Goal: Information Seeking & Learning: Check status

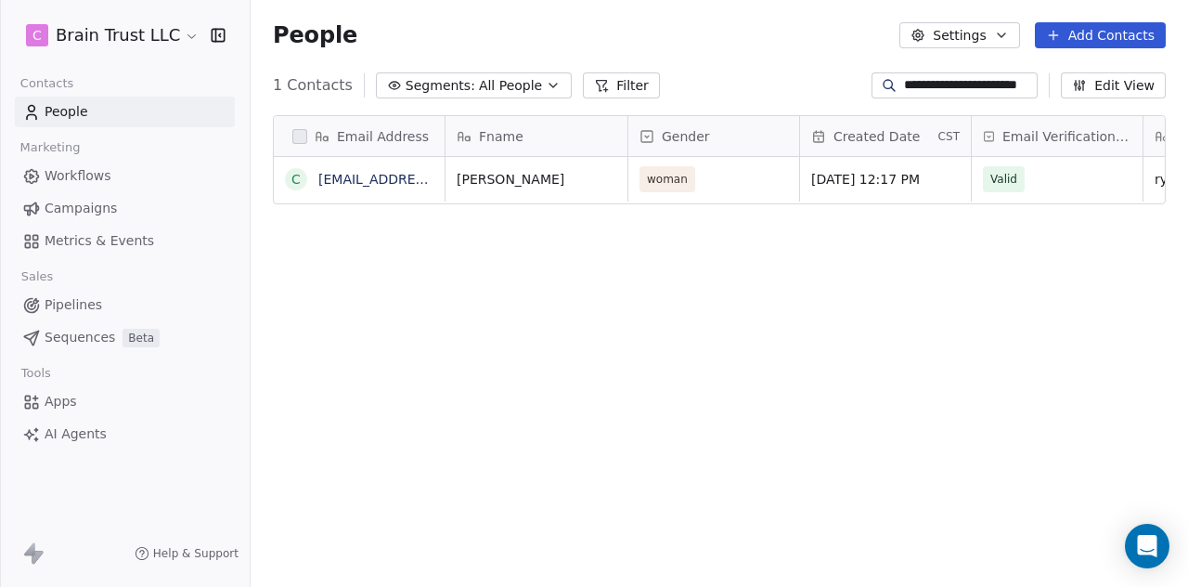
scroll to position [501, 923]
click at [77, 205] on span "Campaigns" at bounding box center [81, 208] width 72 height 19
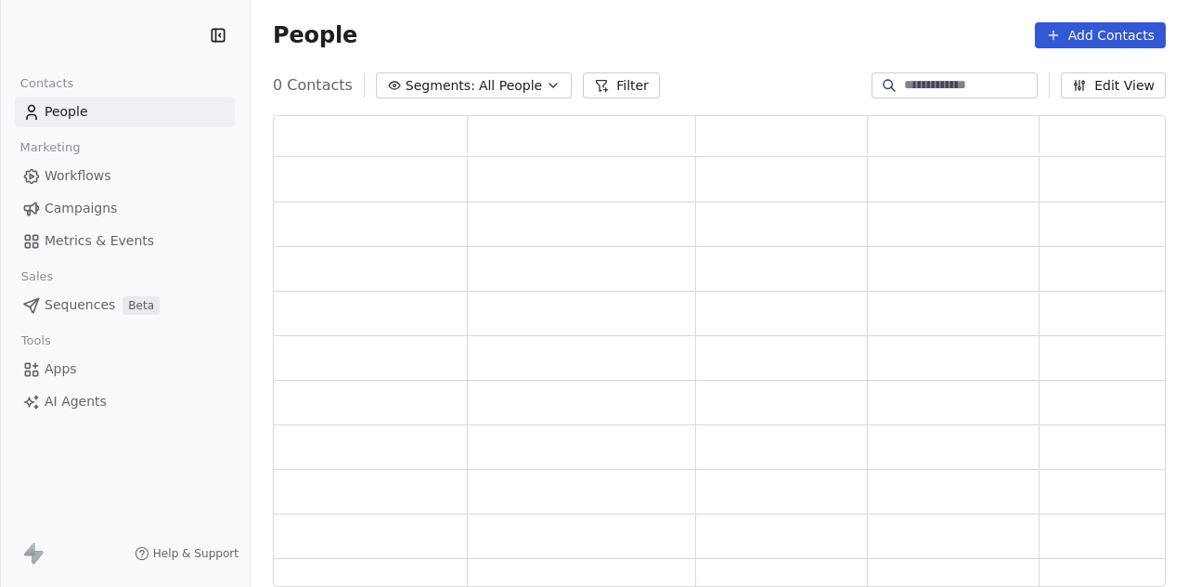
scroll to position [457, 878]
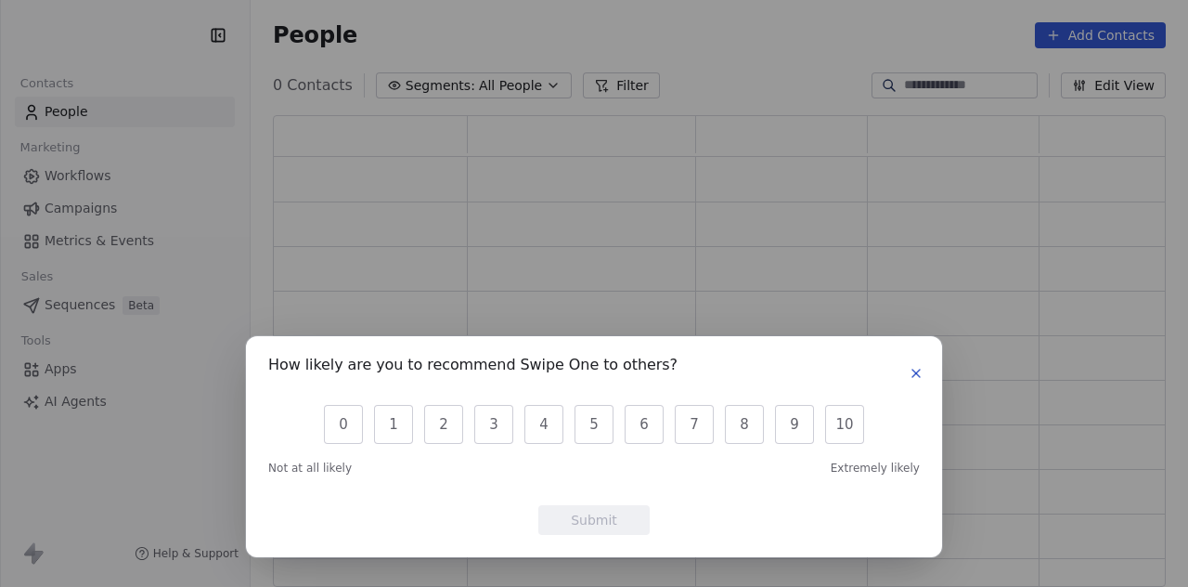
click at [918, 383] on button "button" at bounding box center [916, 373] width 22 height 22
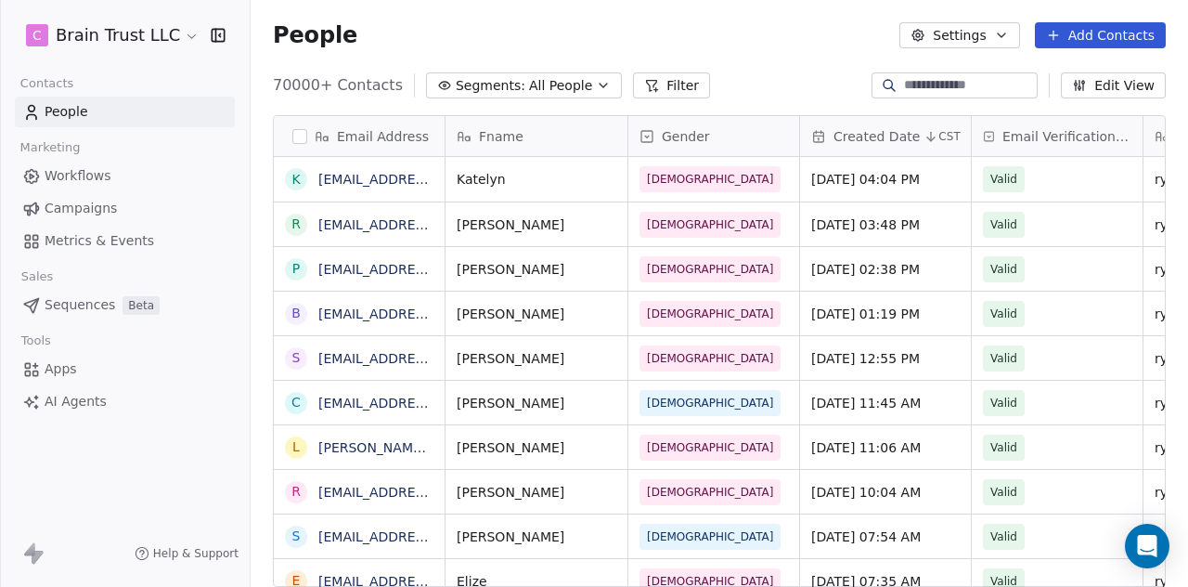
scroll to position [501, 923]
click at [88, 211] on span "Campaigns" at bounding box center [81, 208] width 72 height 19
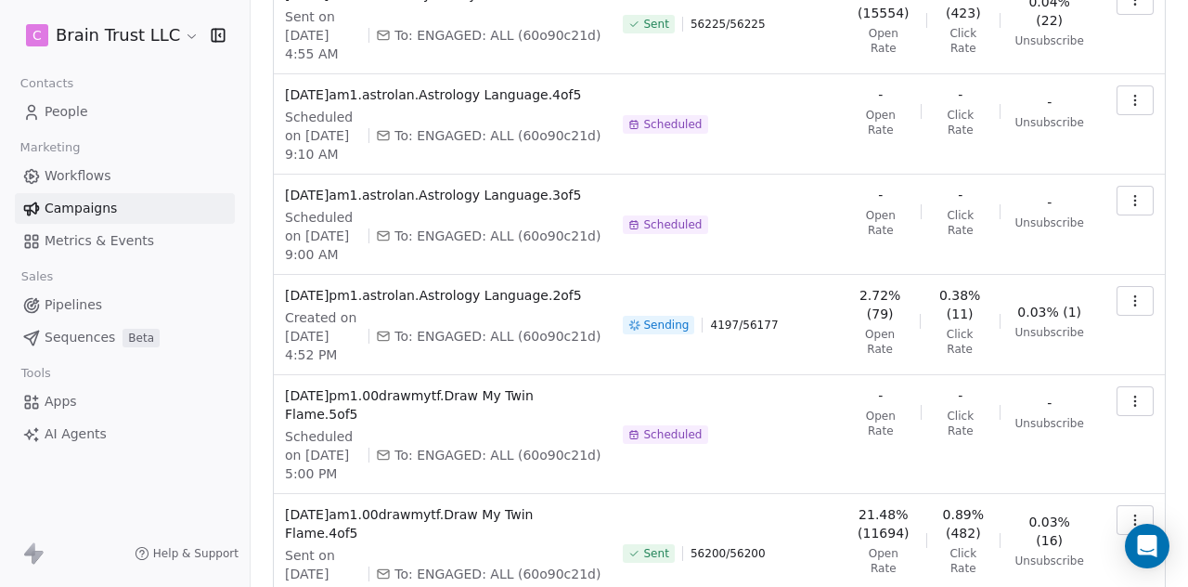
scroll to position [617, 0]
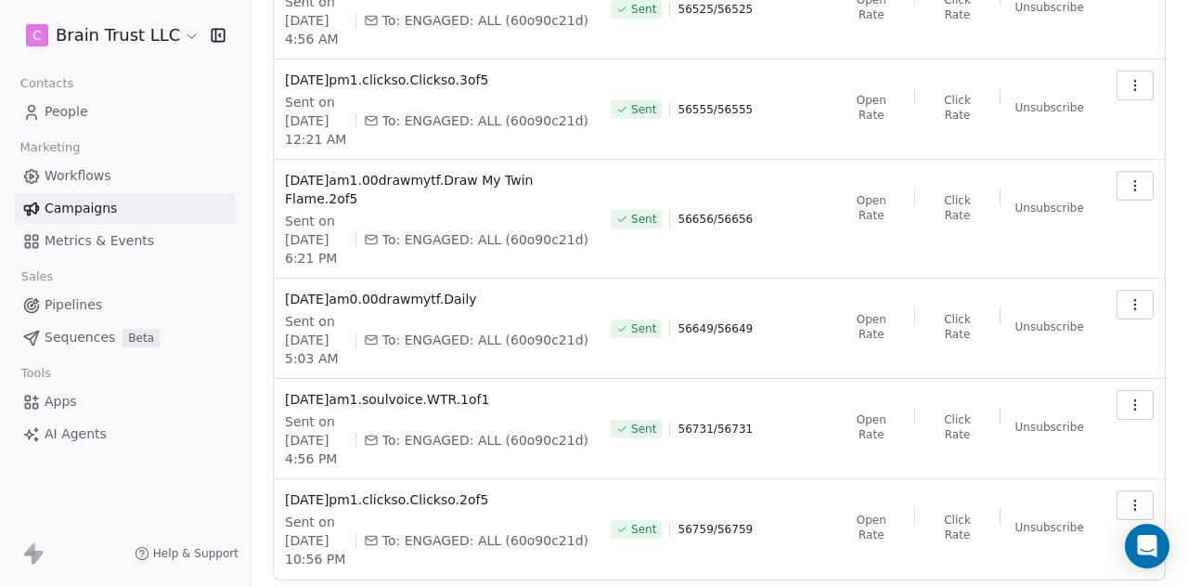
scroll to position [688, 0]
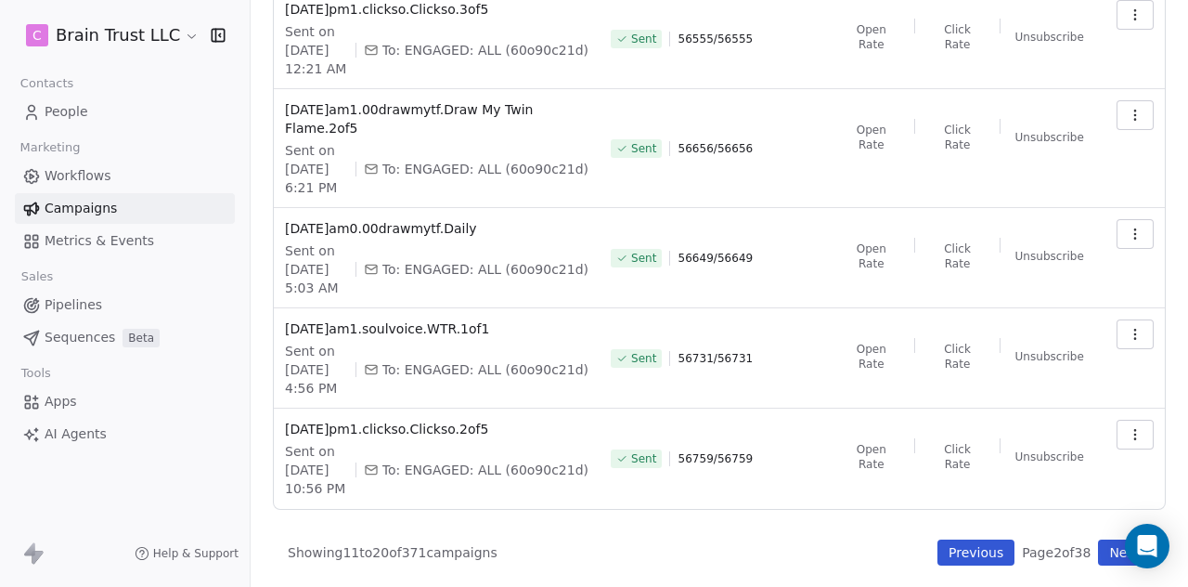
click at [1101, 550] on button "Next" at bounding box center [1124, 552] width 53 height 26
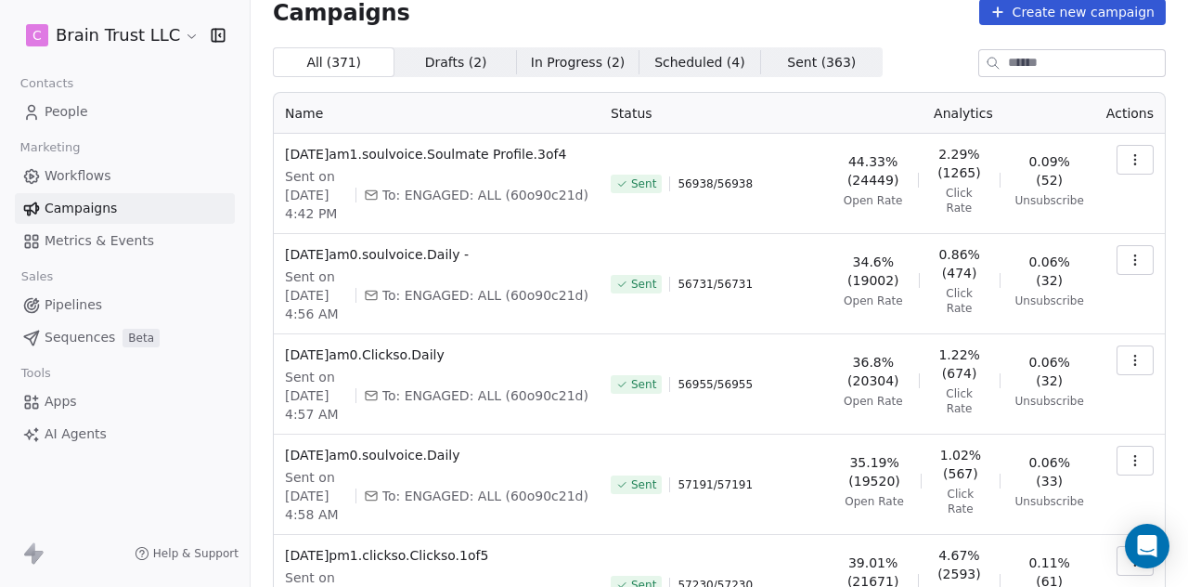
scroll to position [8, 0]
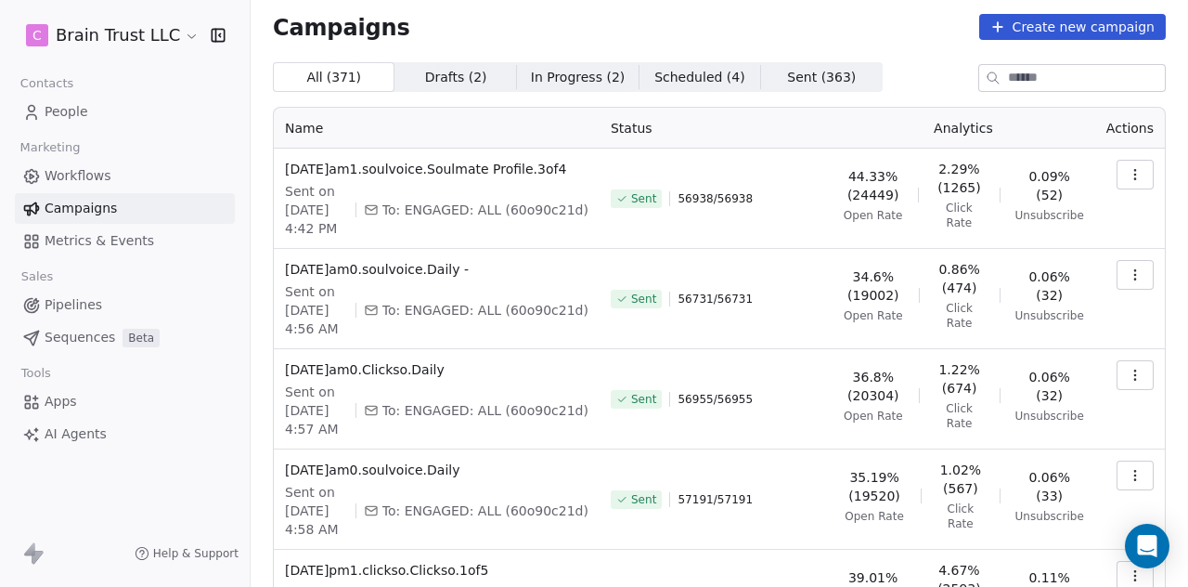
click at [1128, 476] on icon "button" at bounding box center [1135, 475] width 15 height 15
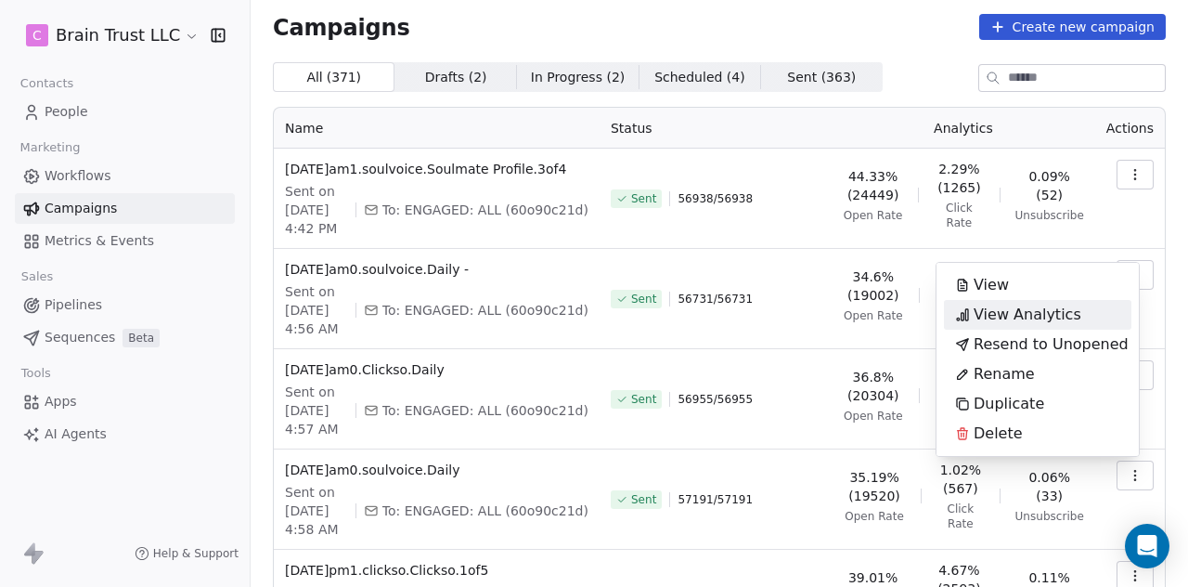
click at [995, 309] on span "View Analytics" at bounding box center [1028, 315] width 108 height 22
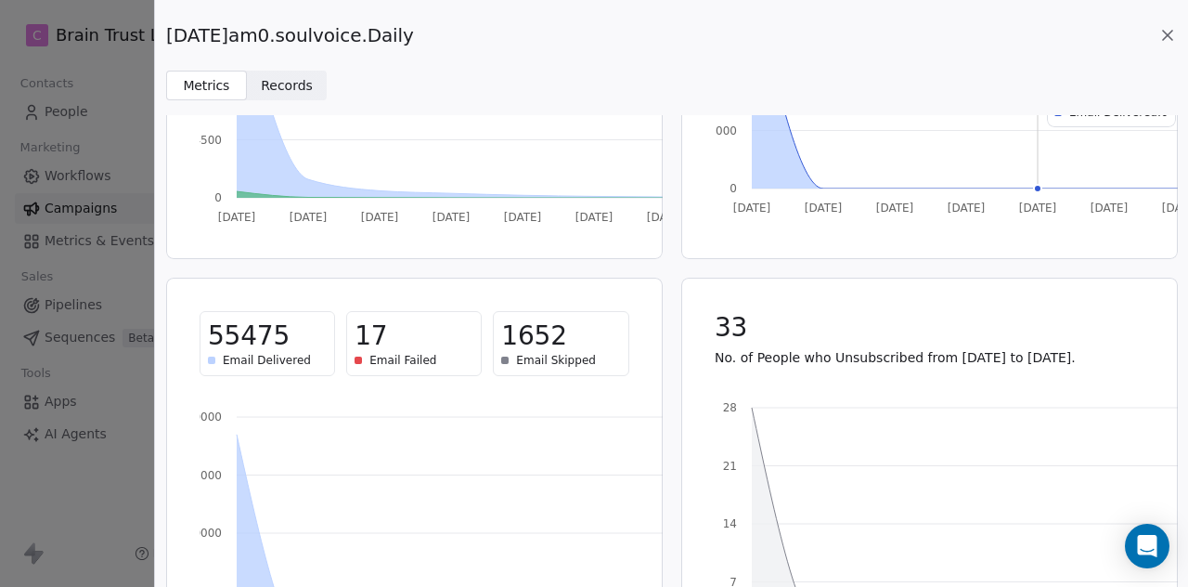
scroll to position [0, 0]
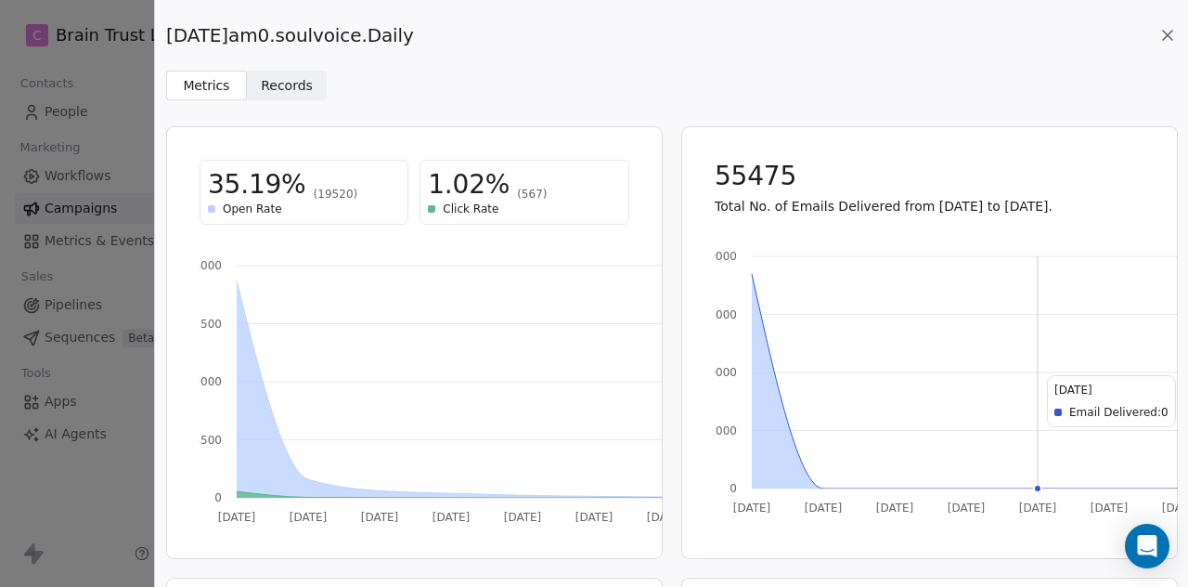
click at [1166, 34] on icon at bounding box center [1167, 35] width 9 height 9
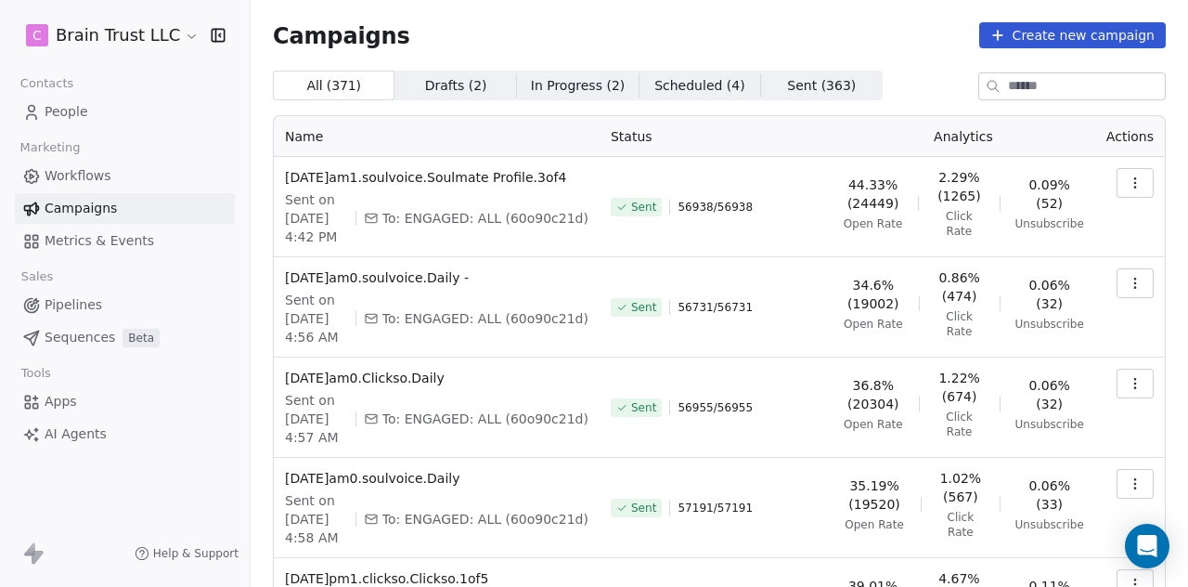
click at [1117, 192] on button "button" at bounding box center [1135, 183] width 37 height 30
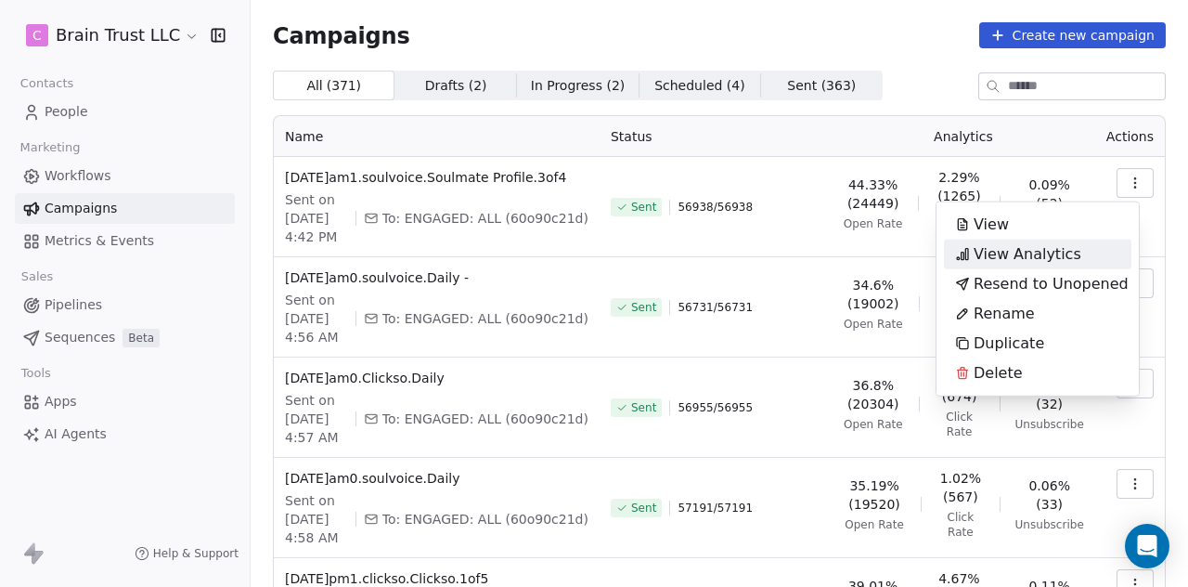
click at [1063, 247] on span "View Analytics" at bounding box center [1028, 254] width 108 height 22
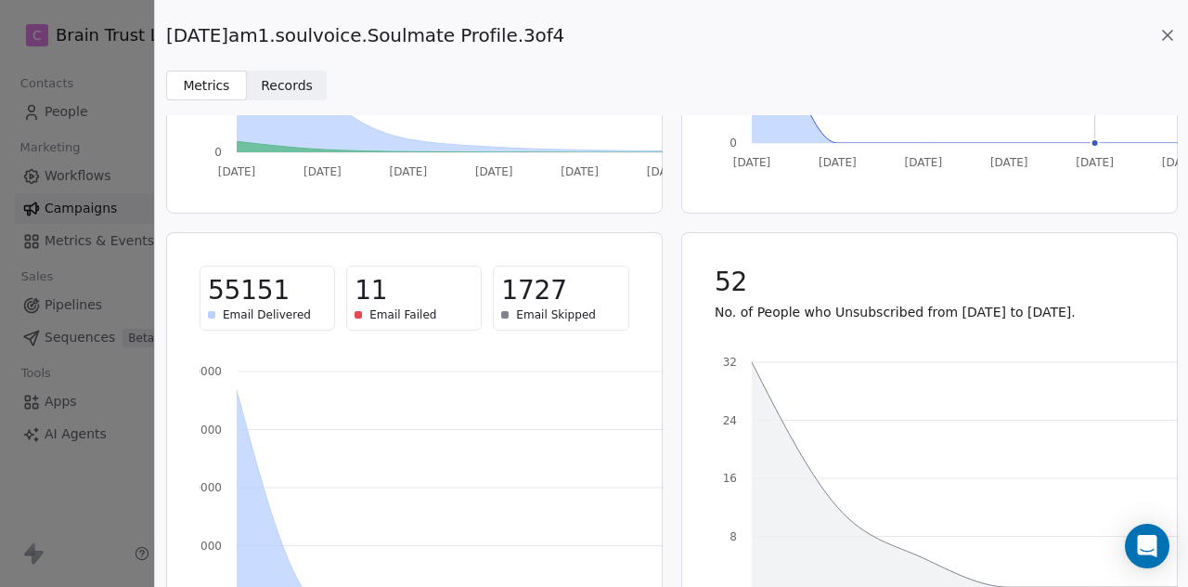
scroll to position [348, 0]
click at [1171, 33] on icon at bounding box center [1167, 35] width 19 height 19
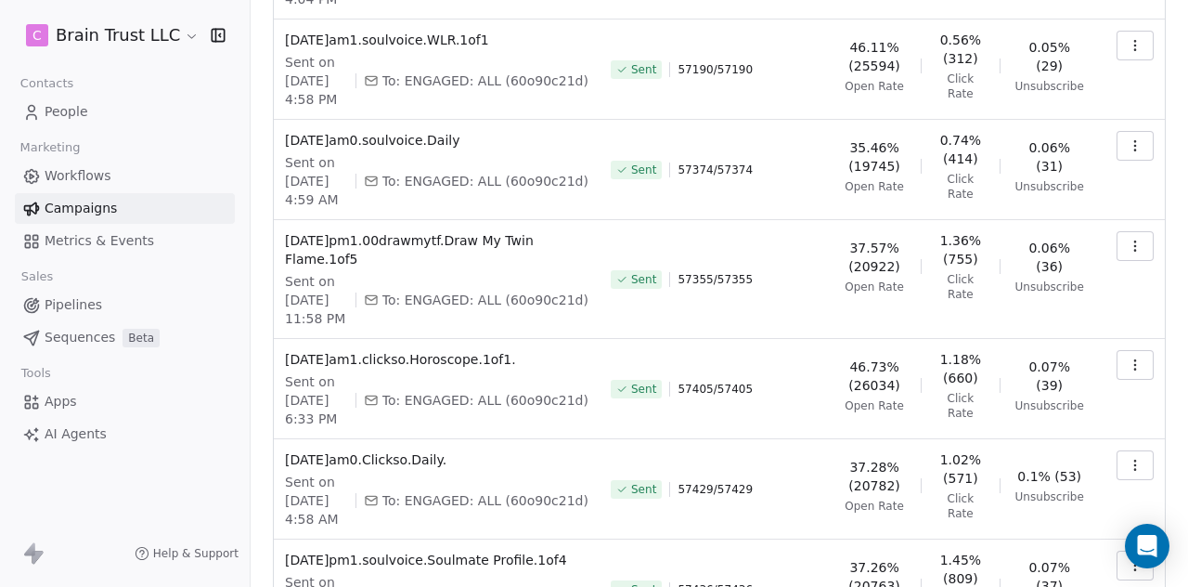
scroll to position [669, 0]
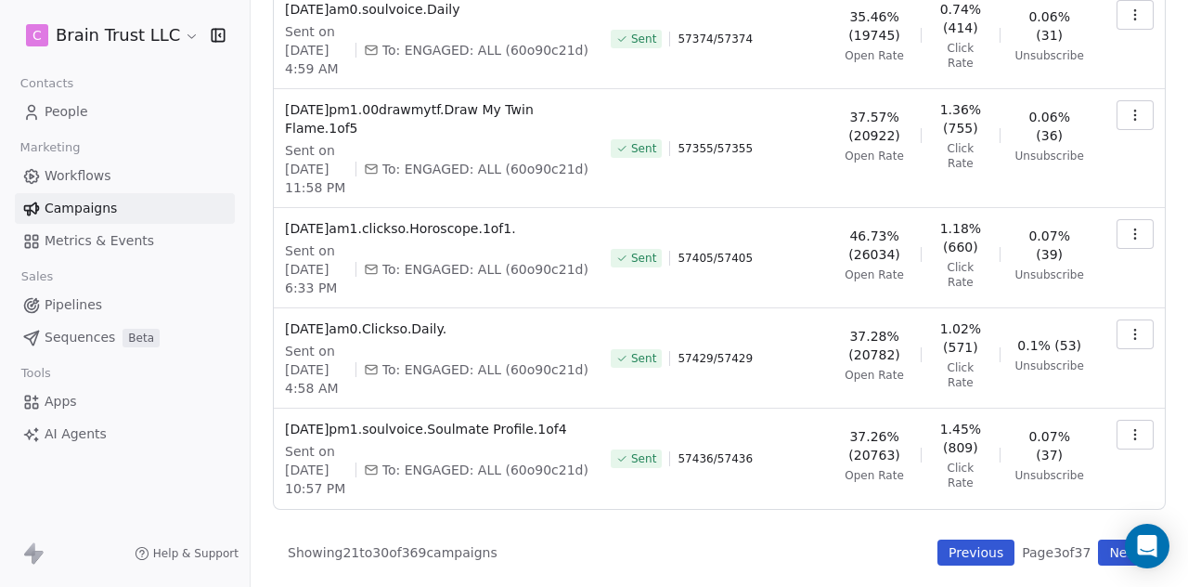
click at [972, 557] on button "Previous" at bounding box center [976, 552] width 77 height 26
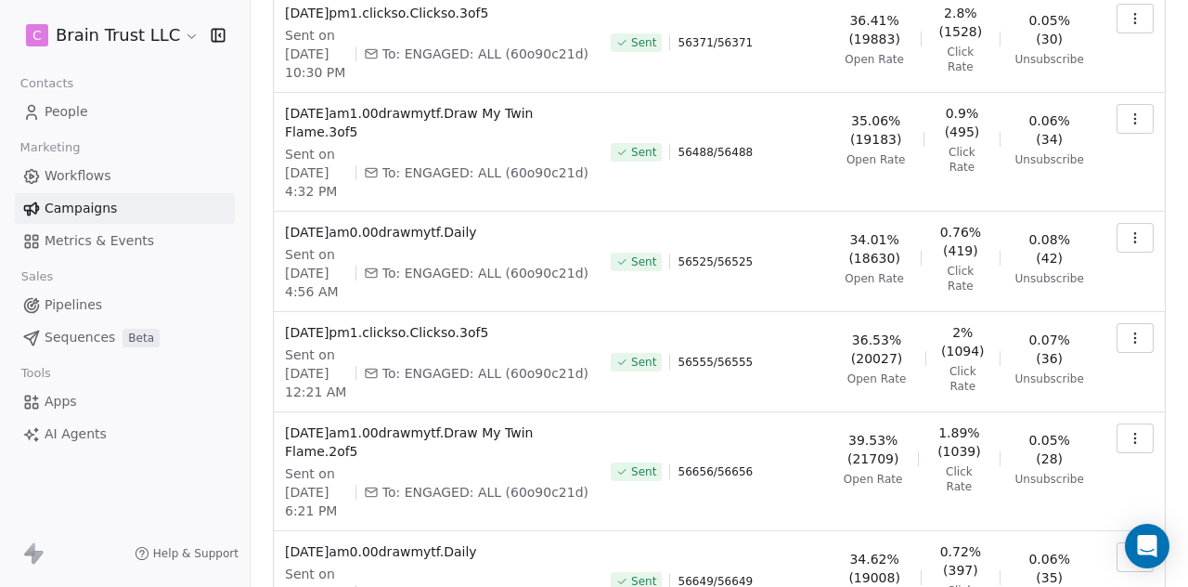
scroll to position [688, 0]
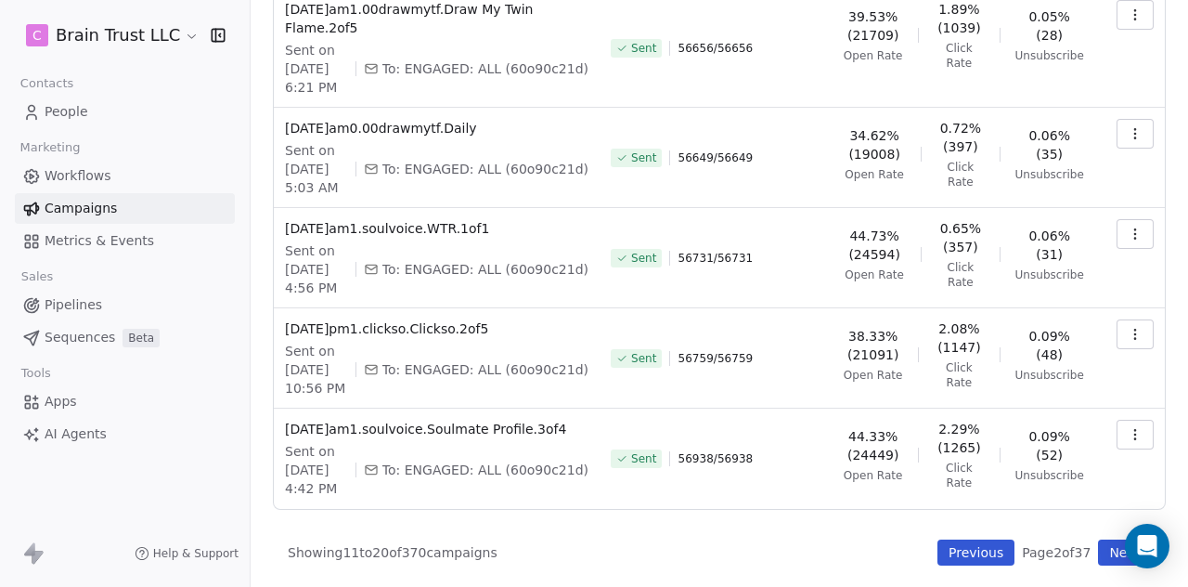
click at [1100, 555] on button "Next" at bounding box center [1124, 552] width 53 height 26
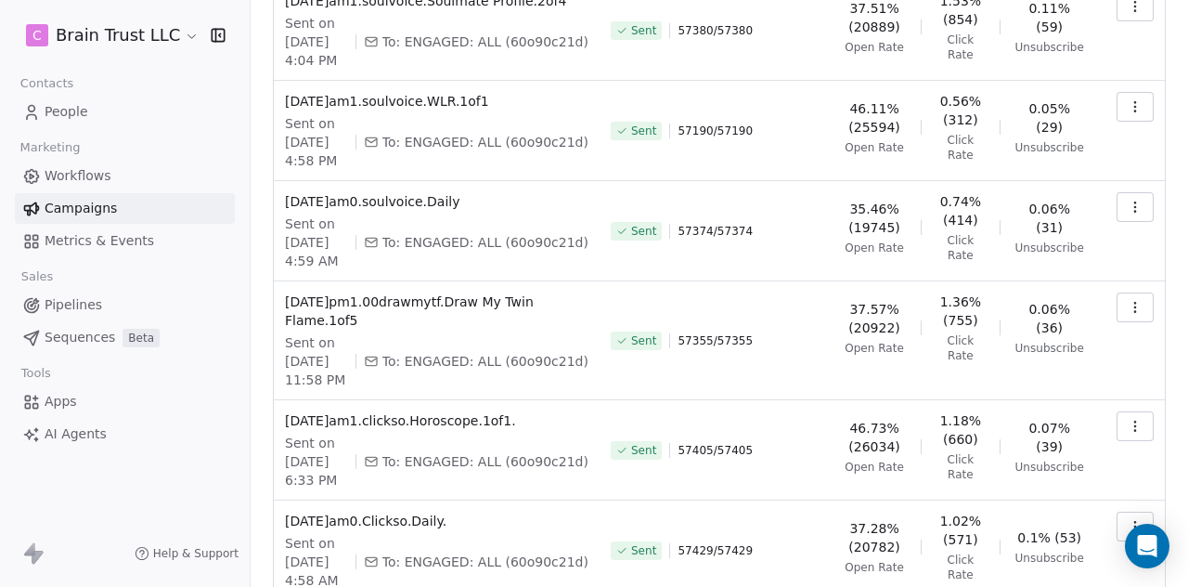
scroll to position [669, 0]
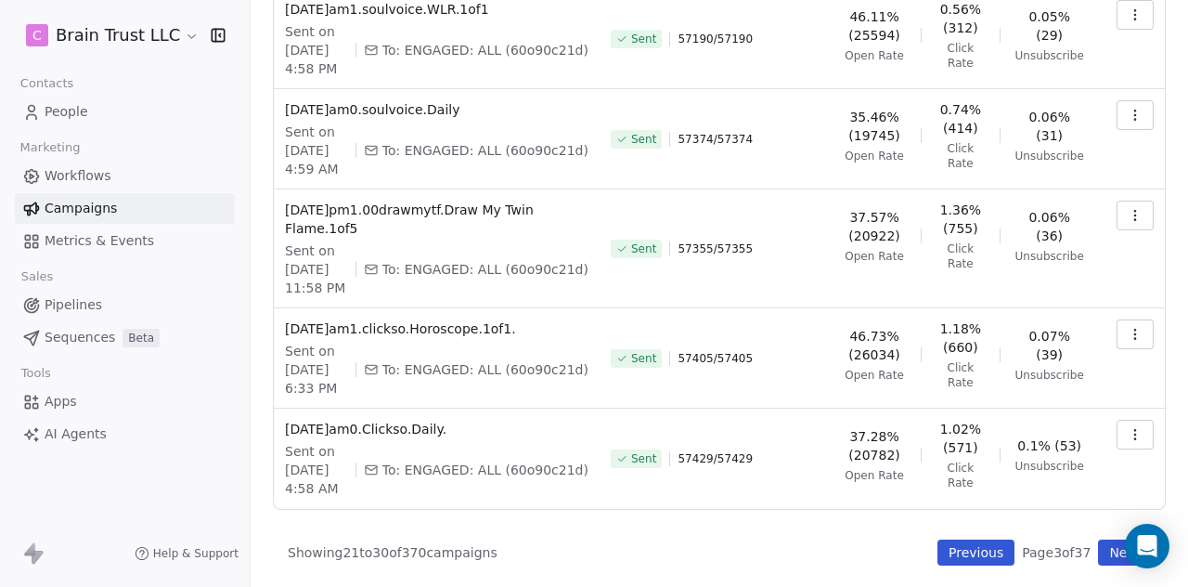
click at [960, 546] on button "Previous" at bounding box center [976, 552] width 77 height 26
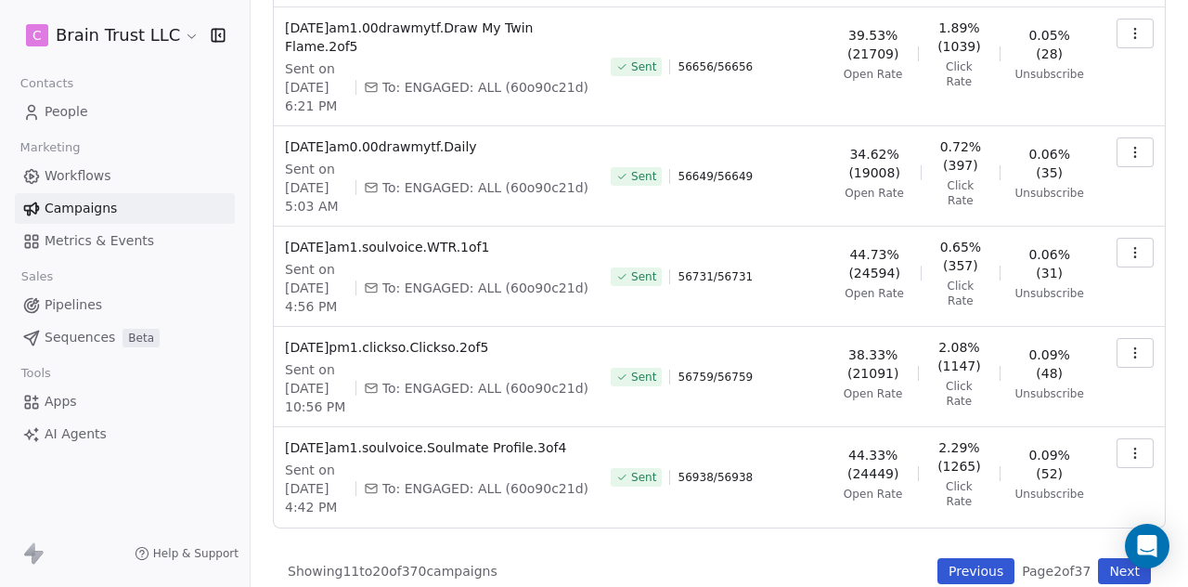
scroll to position [688, 0]
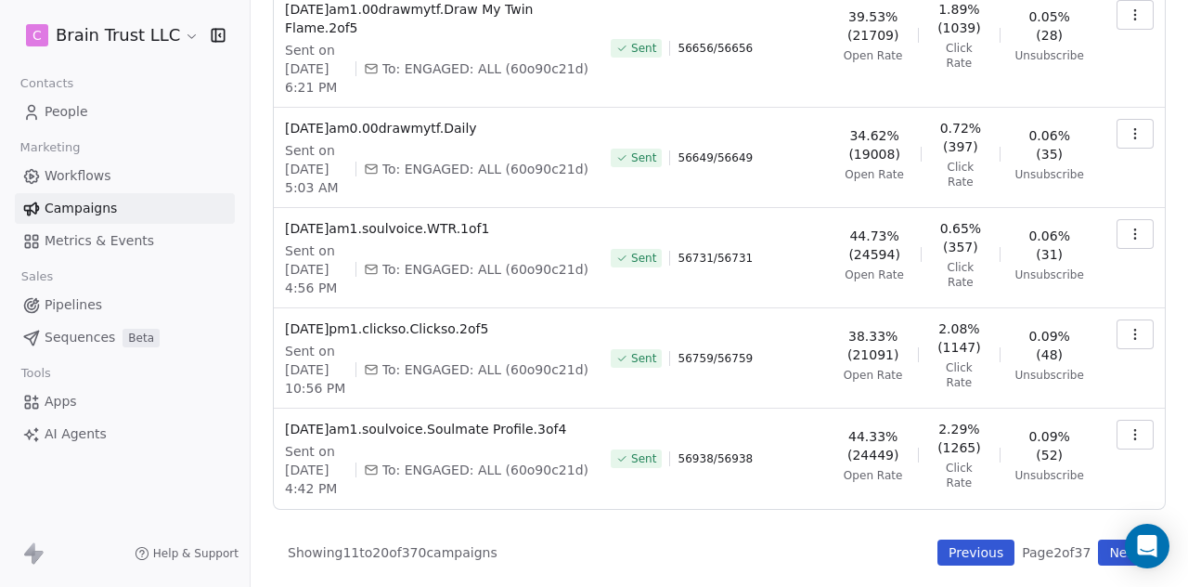
click at [1103, 547] on button "Next" at bounding box center [1124, 552] width 53 height 26
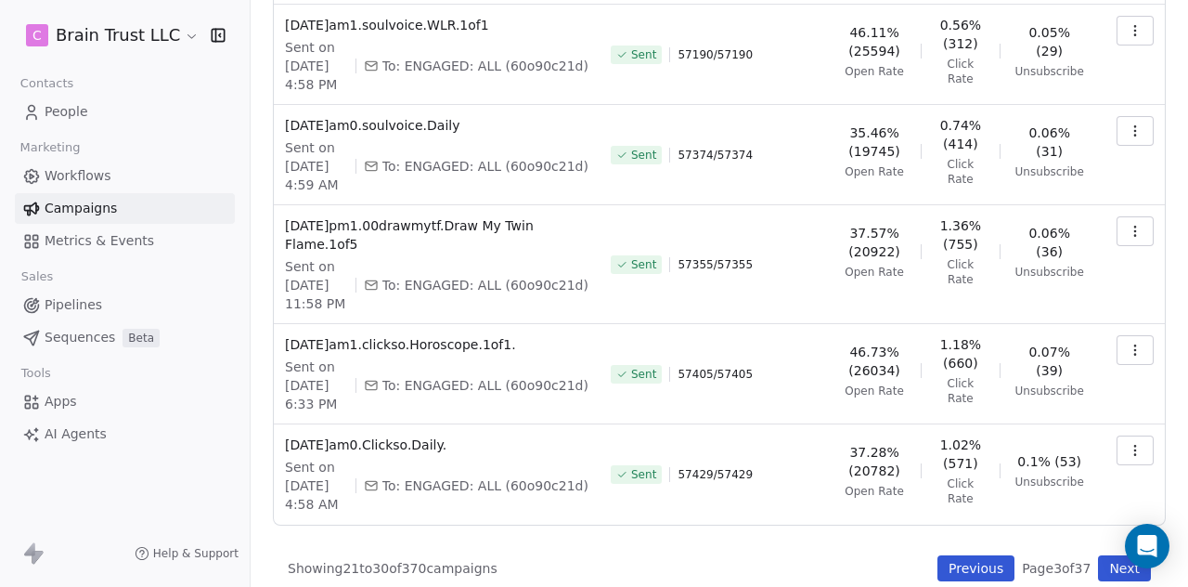
scroll to position [669, 0]
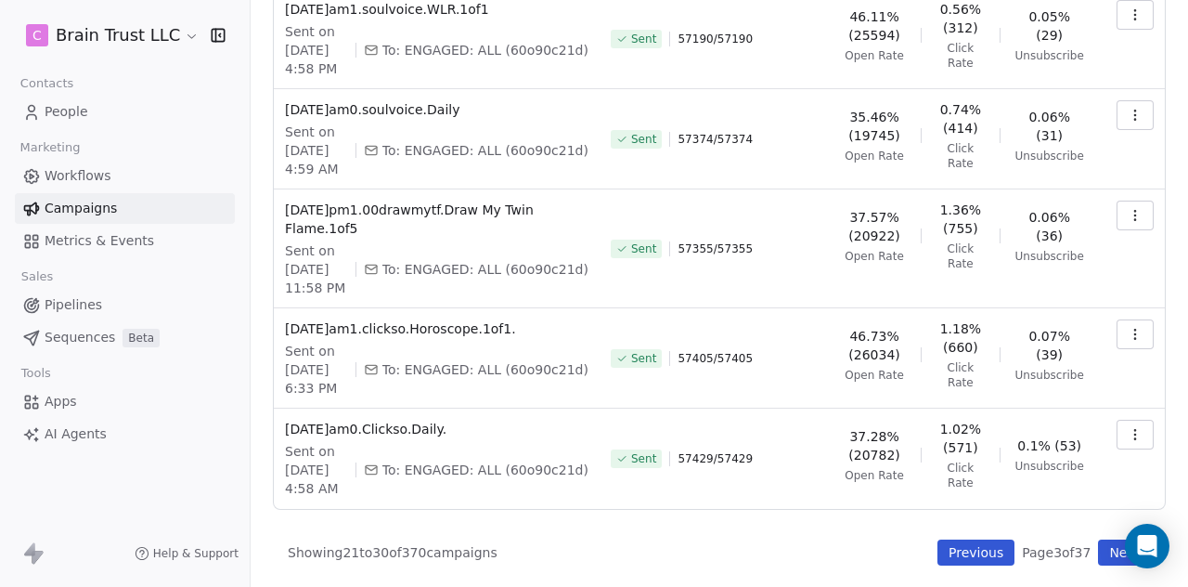
click at [964, 553] on button "Previous" at bounding box center [976, 552] width 77 height 26
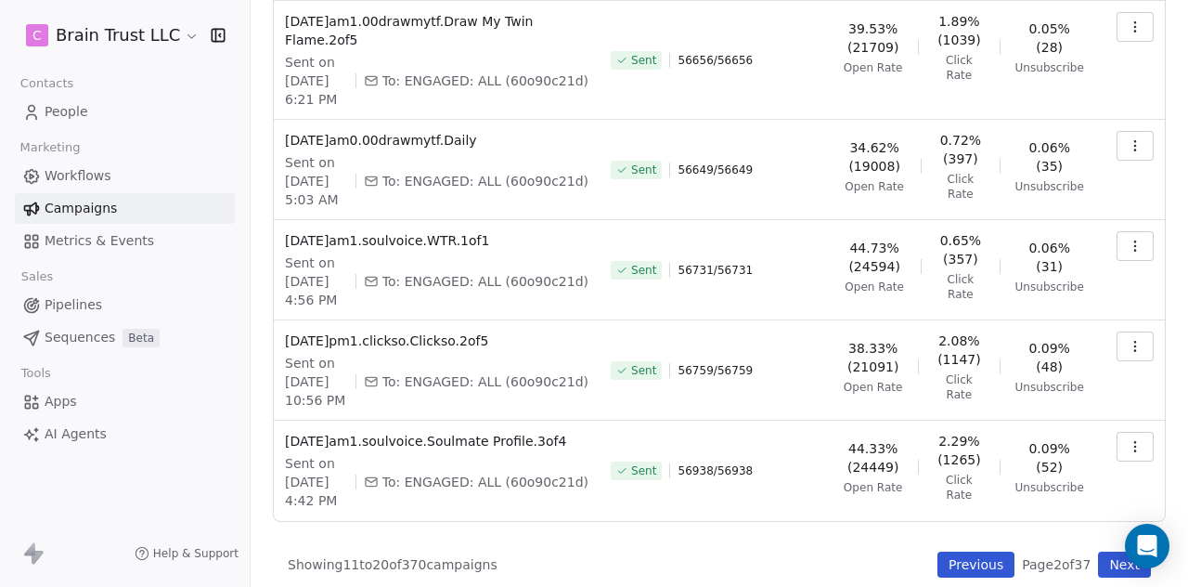
scroll to position [688, 0]
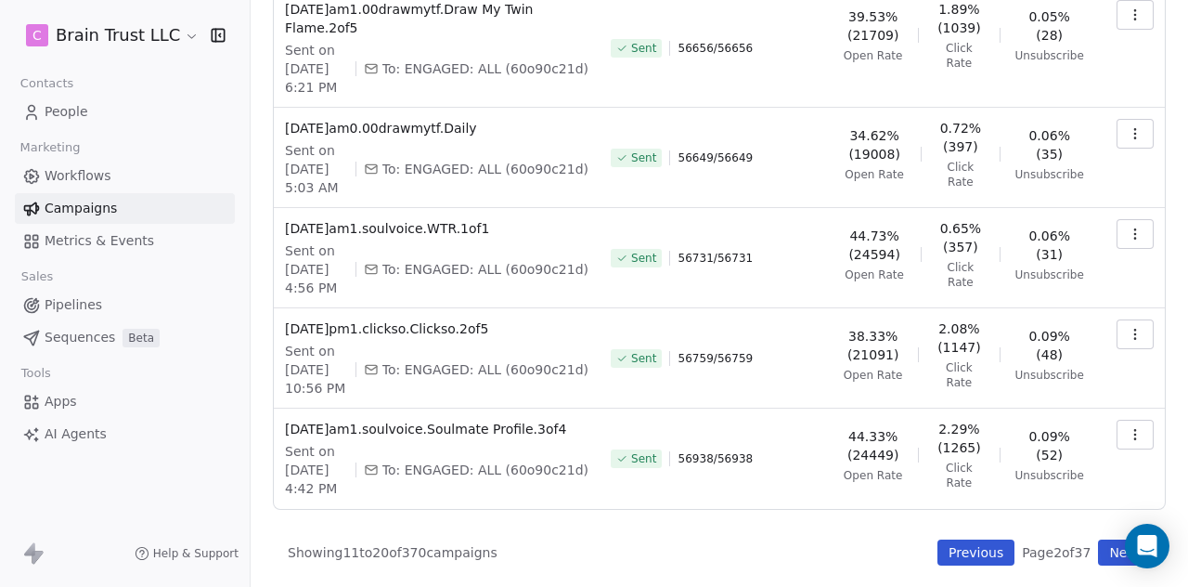
click at [1135, 331] on button "button" at bounding box center [1135, 334] width 37 height 30
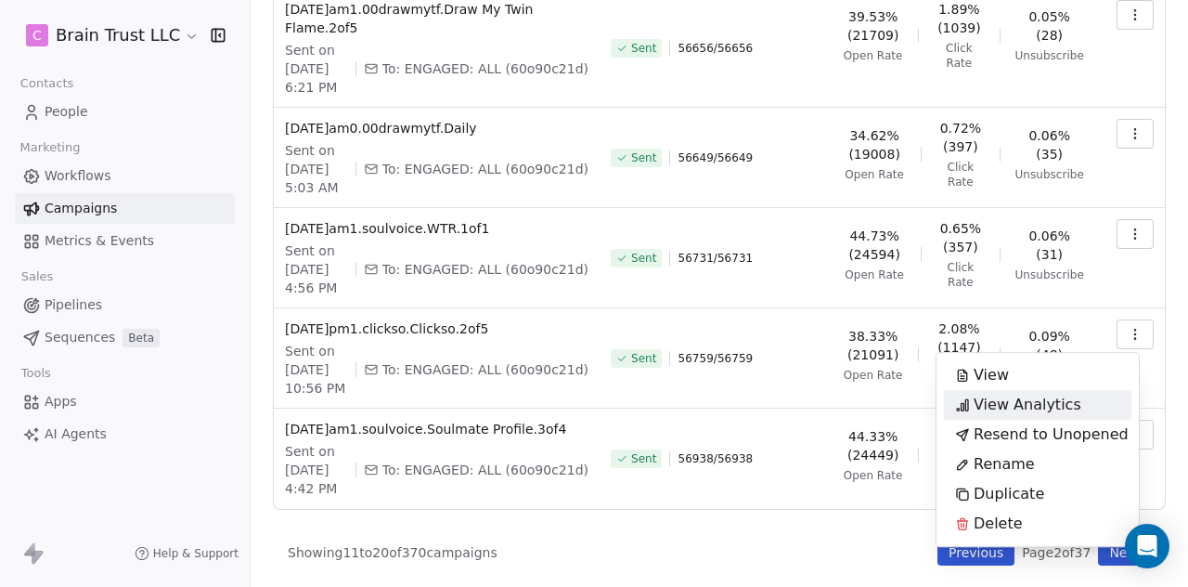
click at [1071, 406] on span "View Analytics" at bounding box center [1028, 405] width 108 height 22
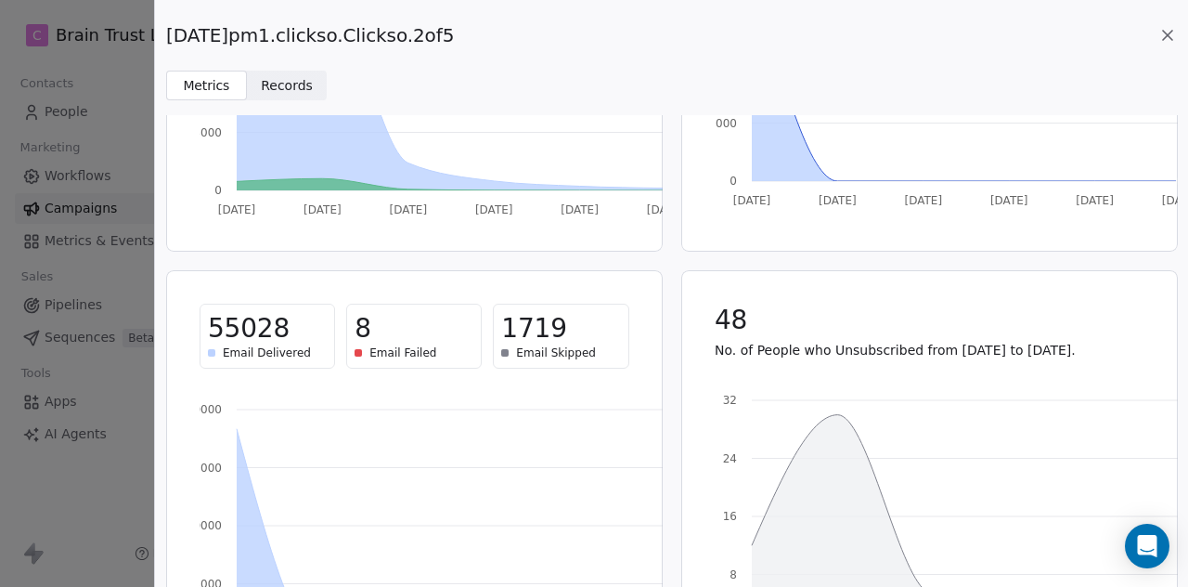
scroll to position [317, 0]
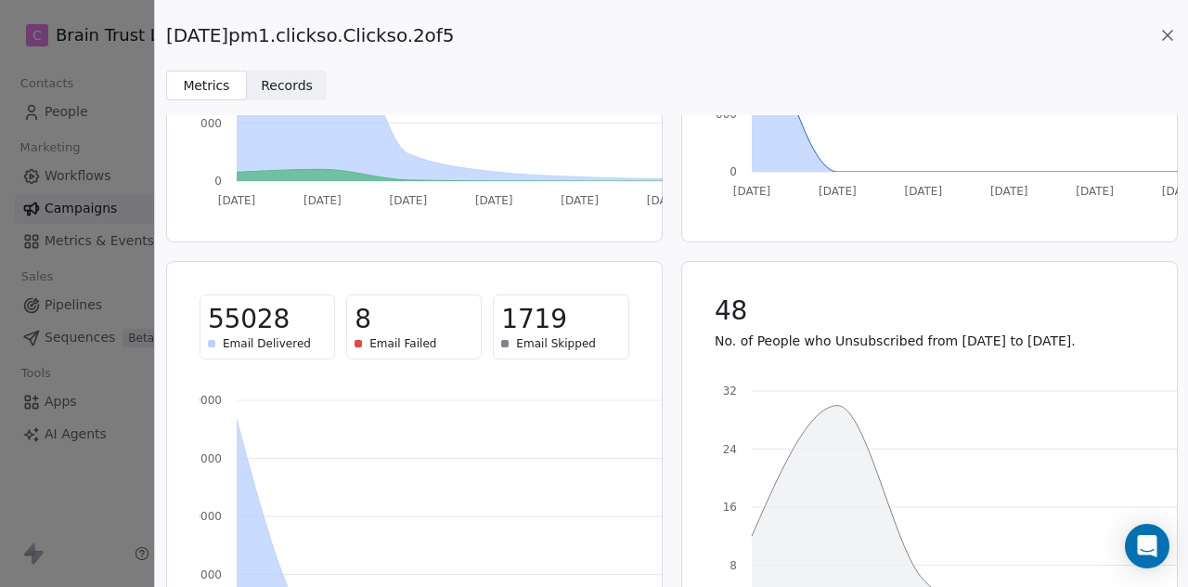
click at [1168, 28] on icon at bounding box center [1167, 35] width 19 height 19
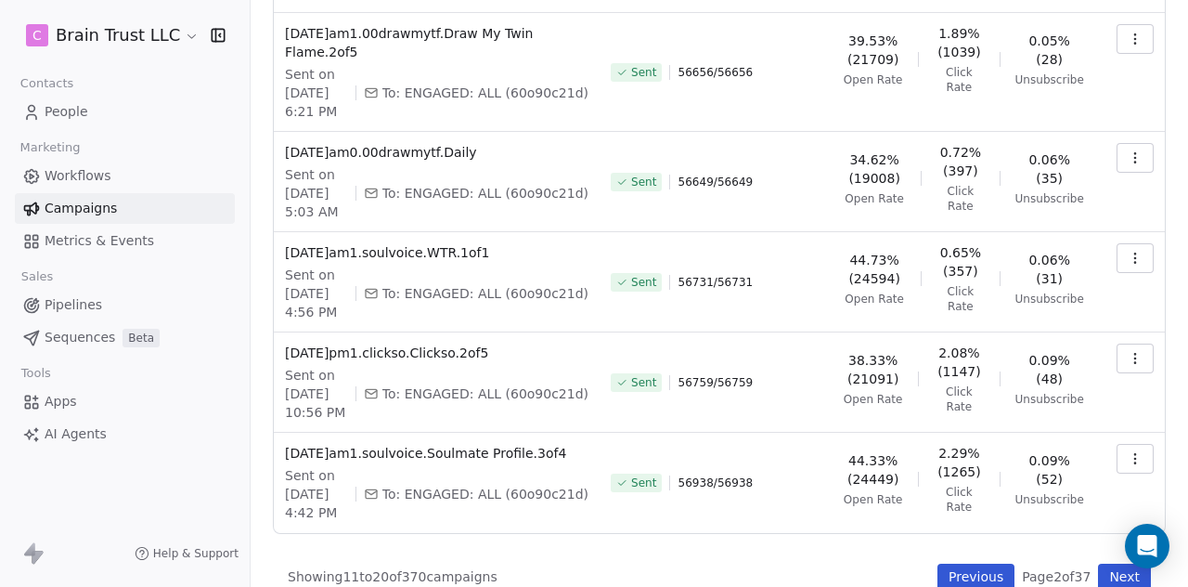
scroll to position [688, 0]
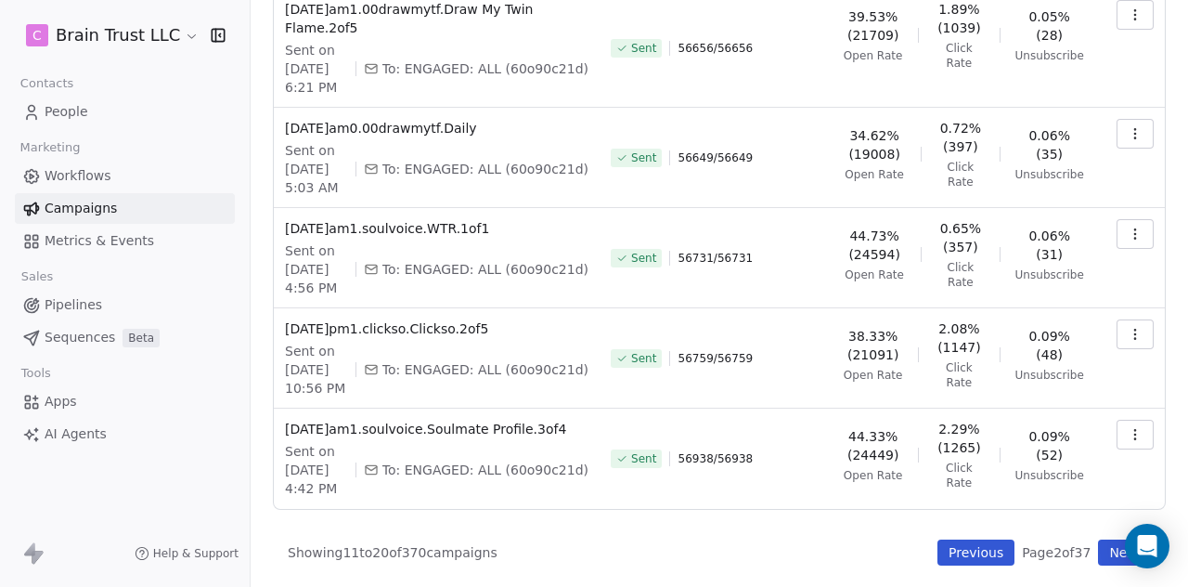
click at [1098, 542] on button "Next" at bounding box center [1124, 552] width 53 height 26
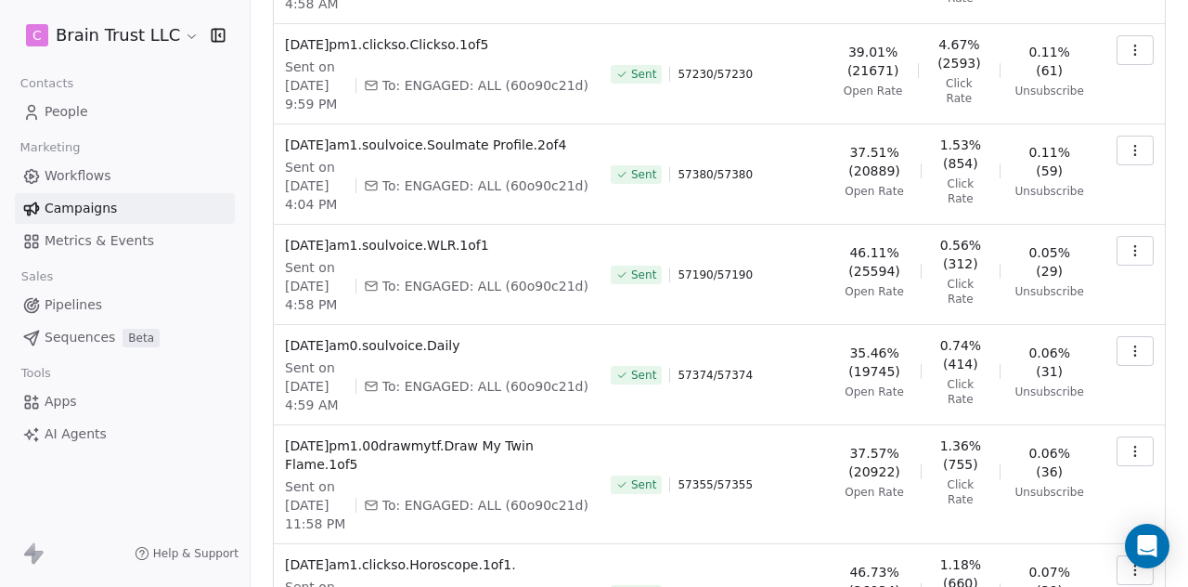
scroll to position [669, 0]
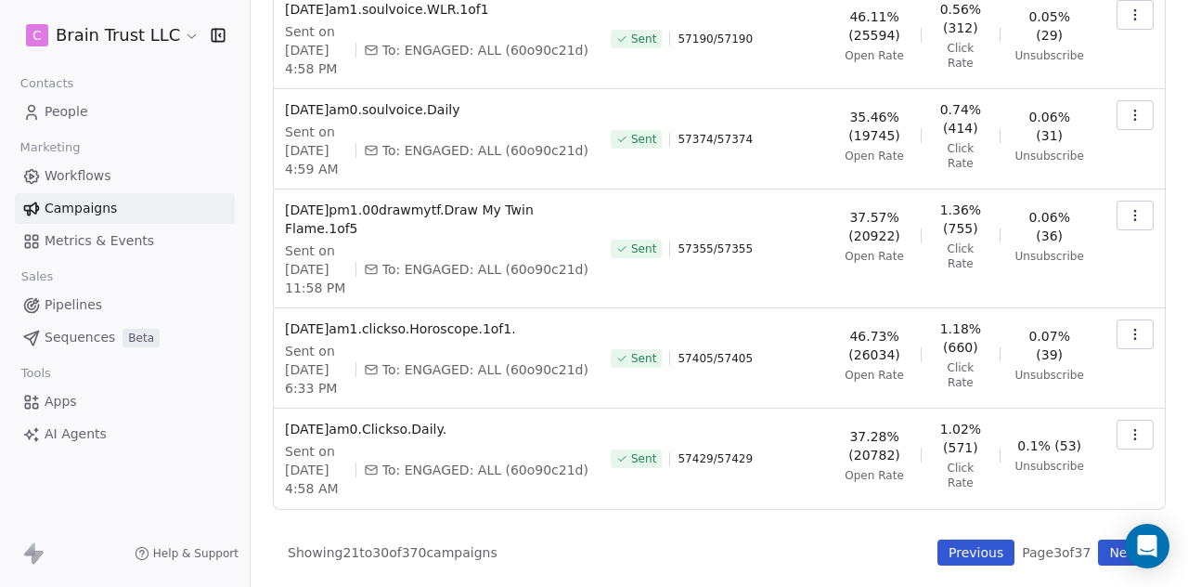
click at [962, 558] on button "Previous" at bounding box center [976, 552] width 77 height 26
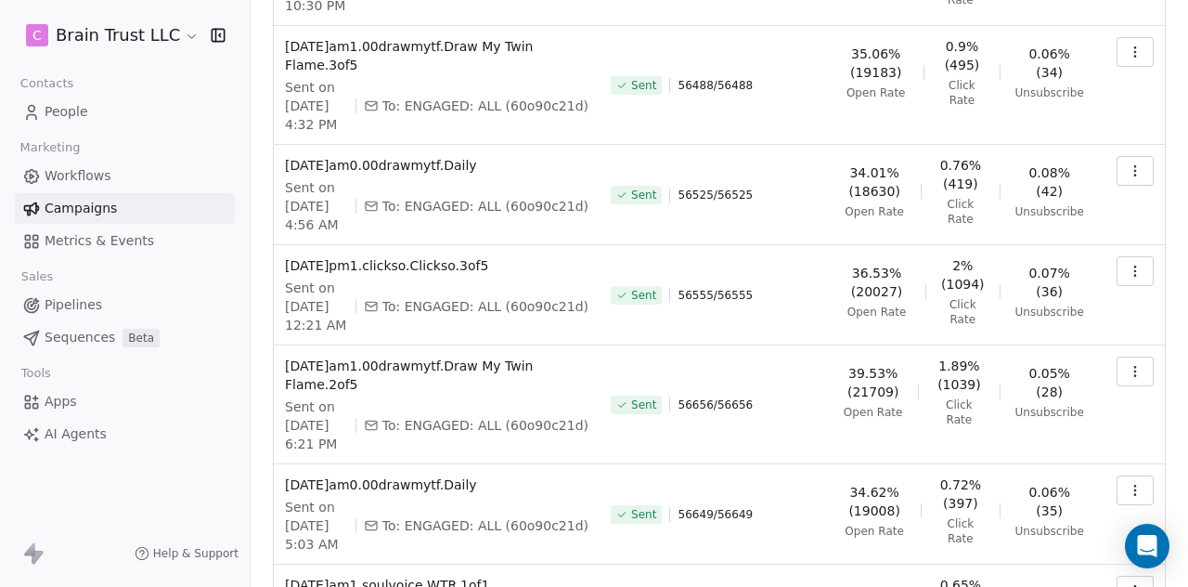
scroll to position [322, 0]
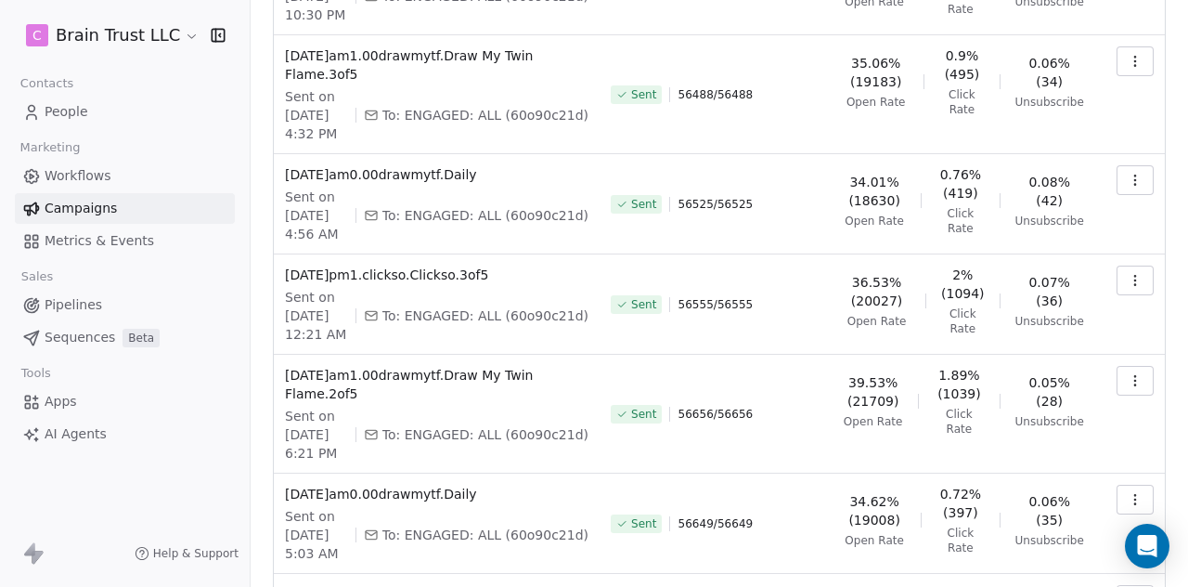
click at [1136, 495] on button "button" at bounding box center [1135, 500] width 37 height 30
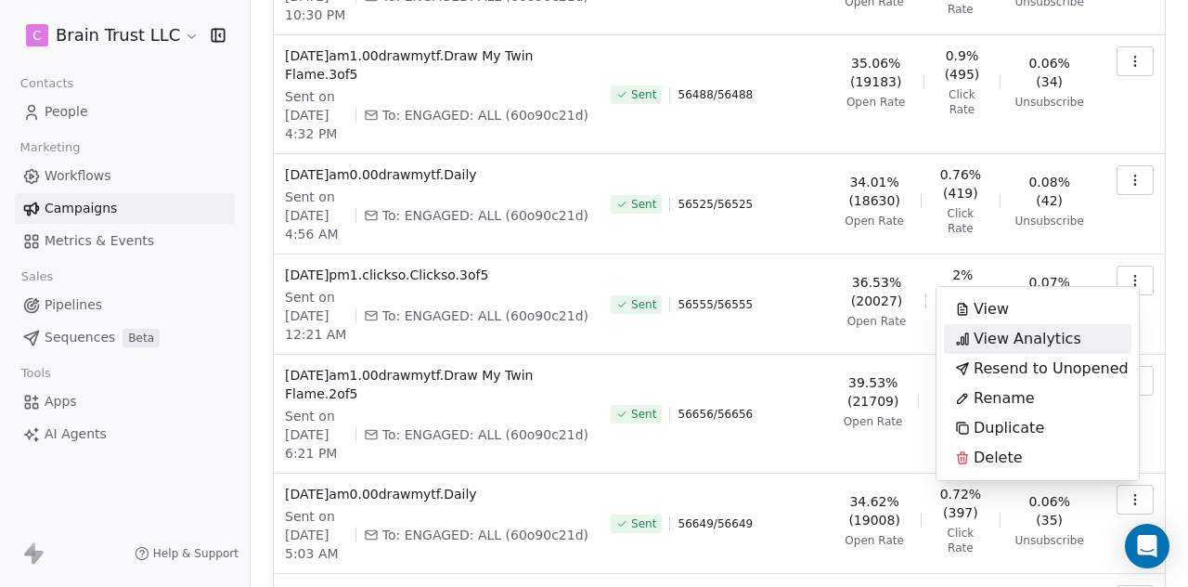
click at [1031, 329] on span "View Analytics" at bounding box center [1028, 339] width 108 height 22
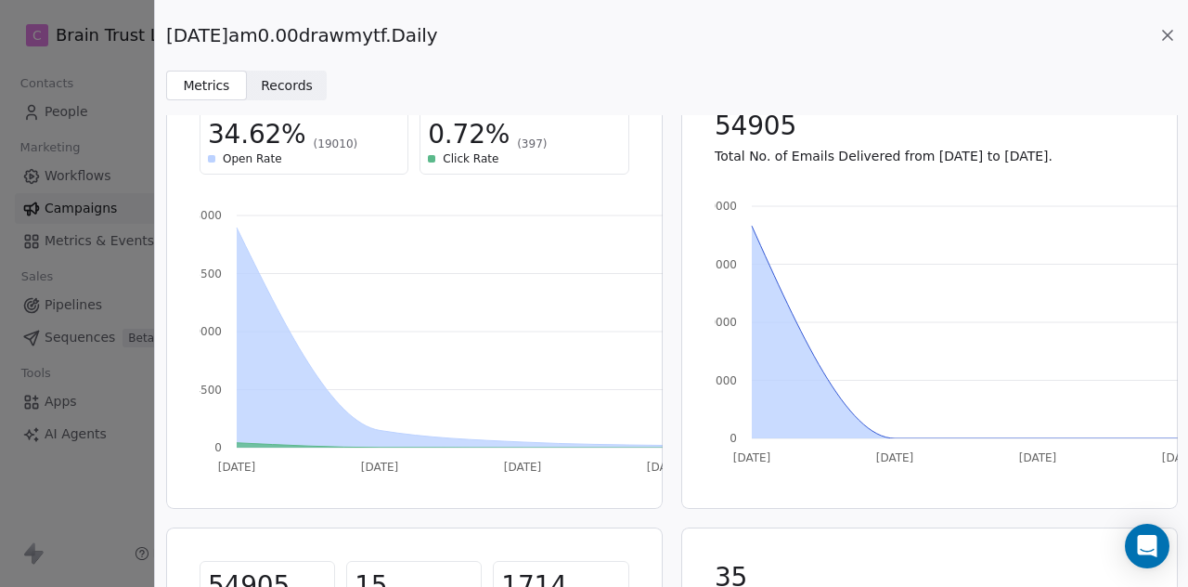
scroll to position [0, 0]
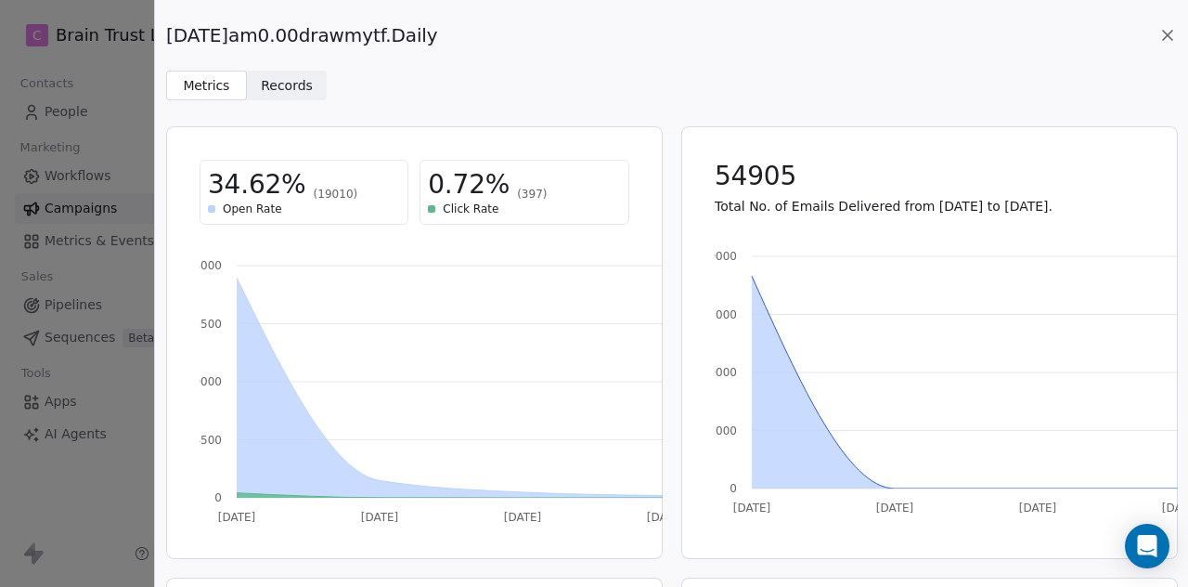
click at [1163, 31] on icon at bounding box center [1167, 35] width 9 height 9
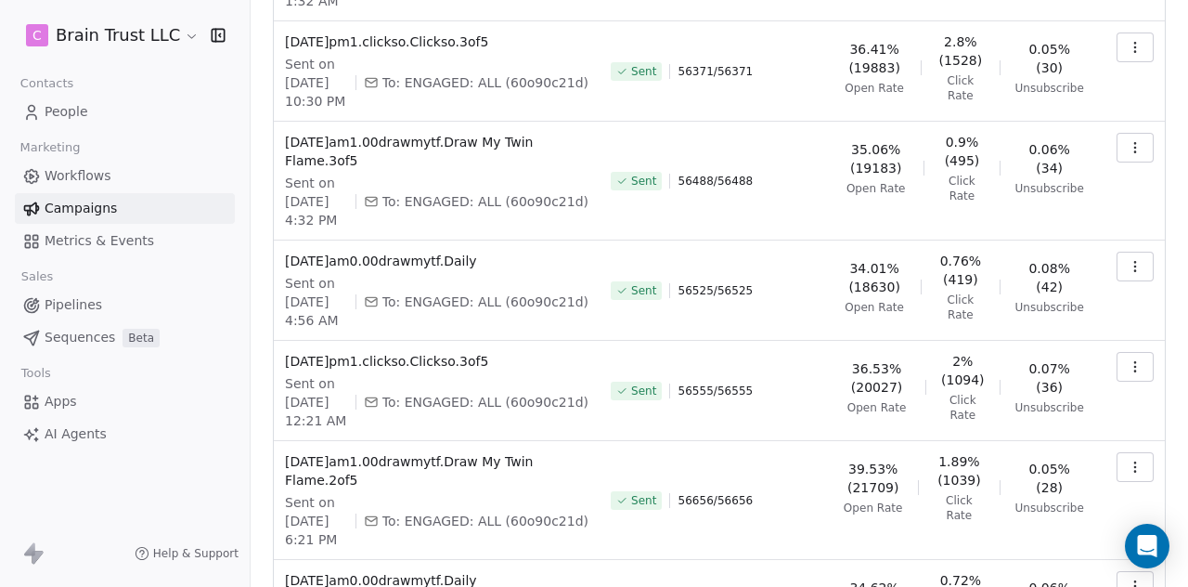
scroll to position [232, 0]
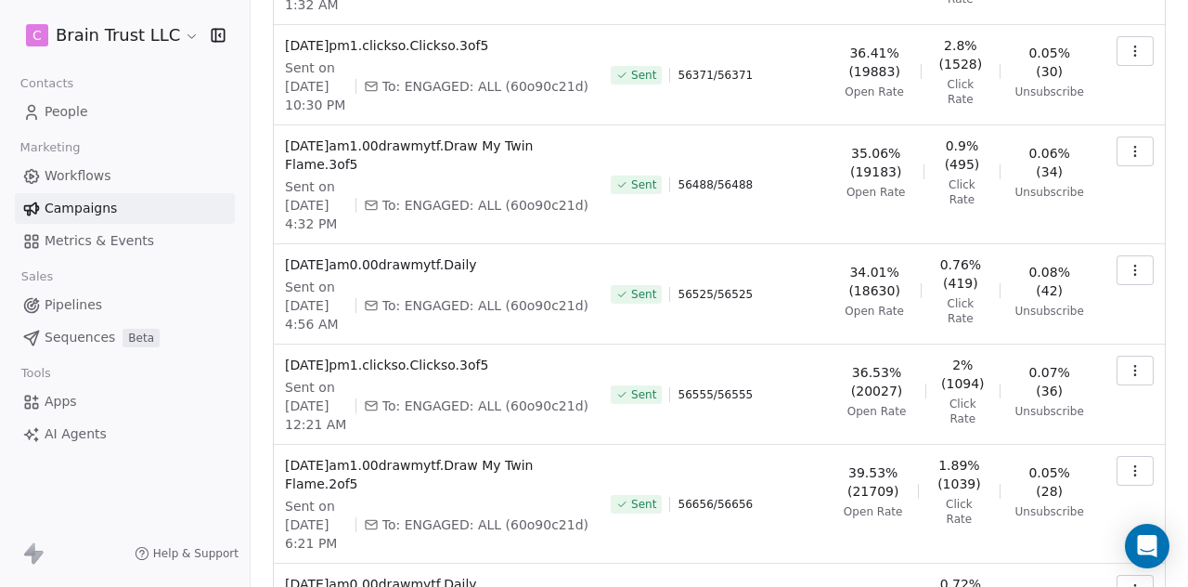
click at [1129, 469] on button "button" at bounding box center [1135, 471] width 37 height 30
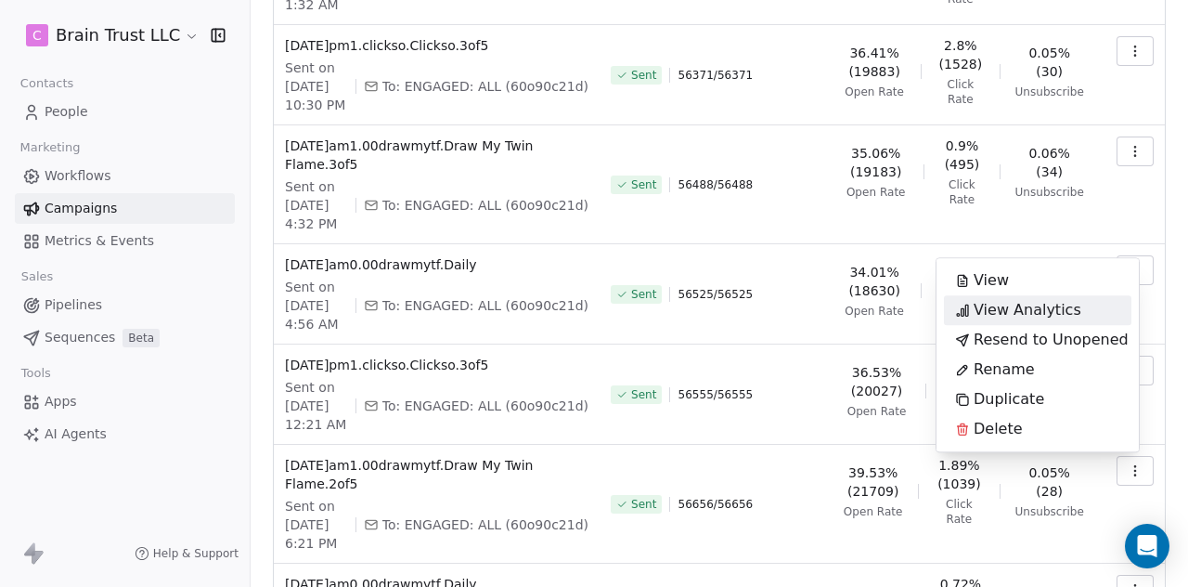
click at [1016, 315] on span "View Analytics" at bounding box center [1028, 310] width 108 height 22
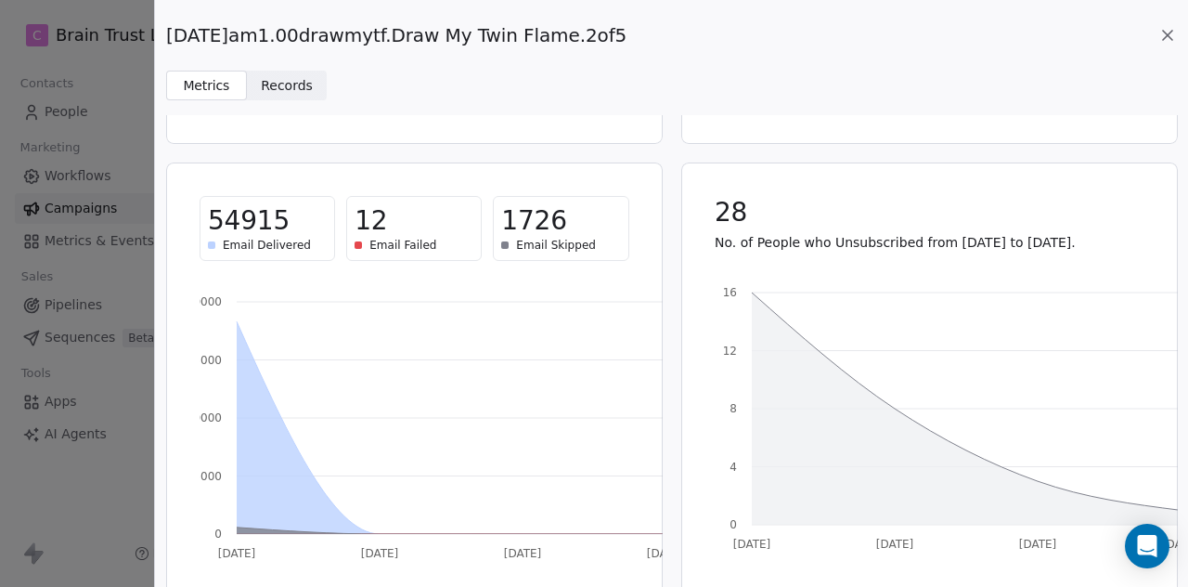
scroll to position [433, 0]
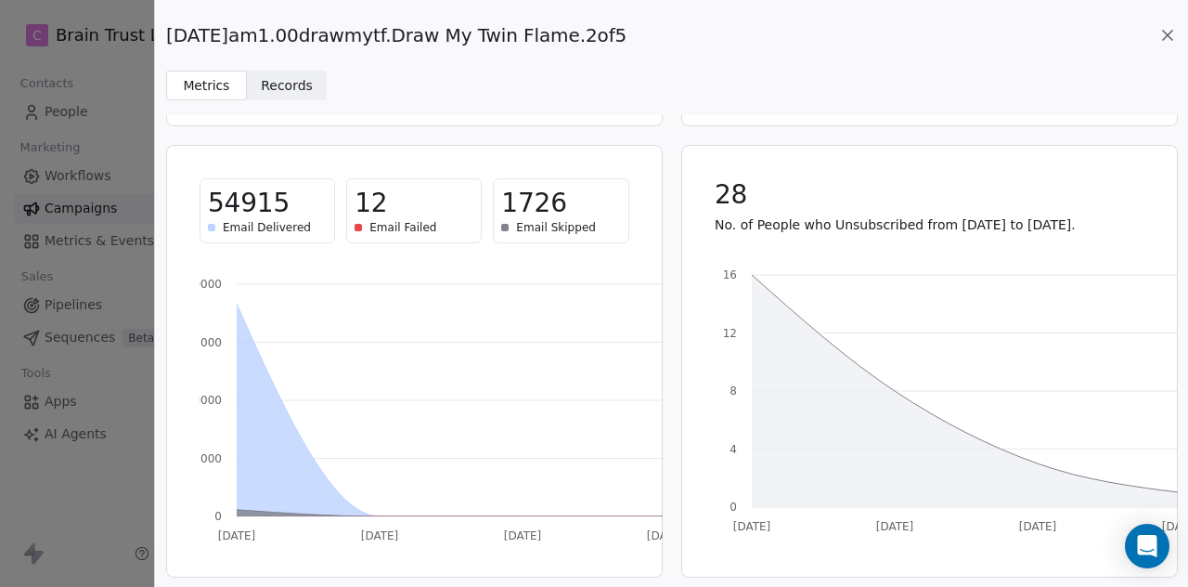
click at [1169, 38] on icon at bounding box center [1167, 35] width 19 height 19
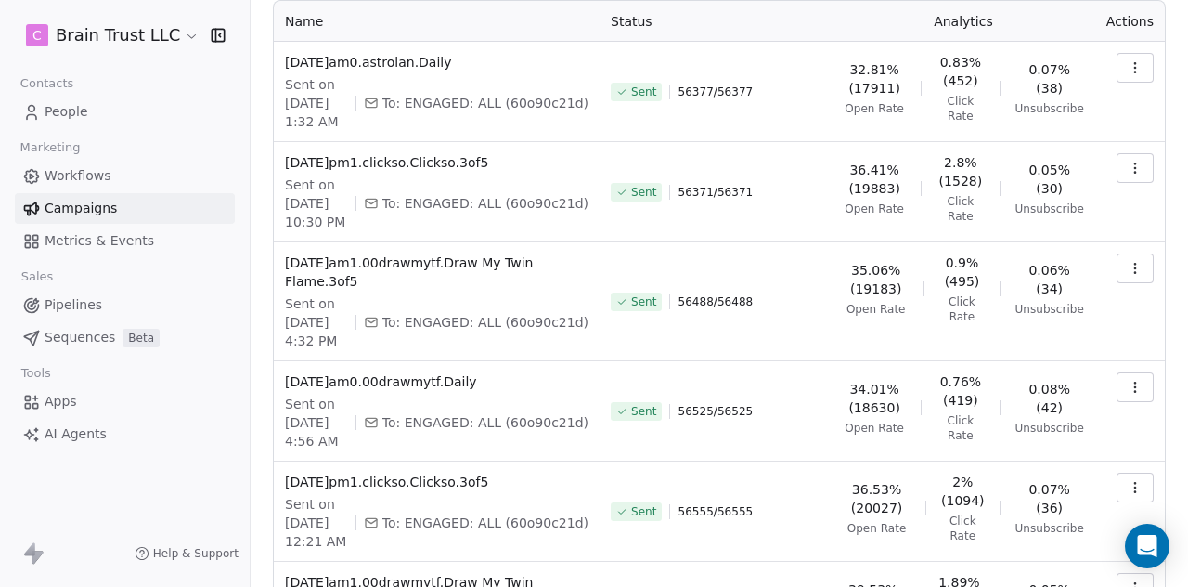
scroll to position [114, 0]
click at [1128, 484] on icon "button" at bounding box center [1135, 488] width 15 height 15
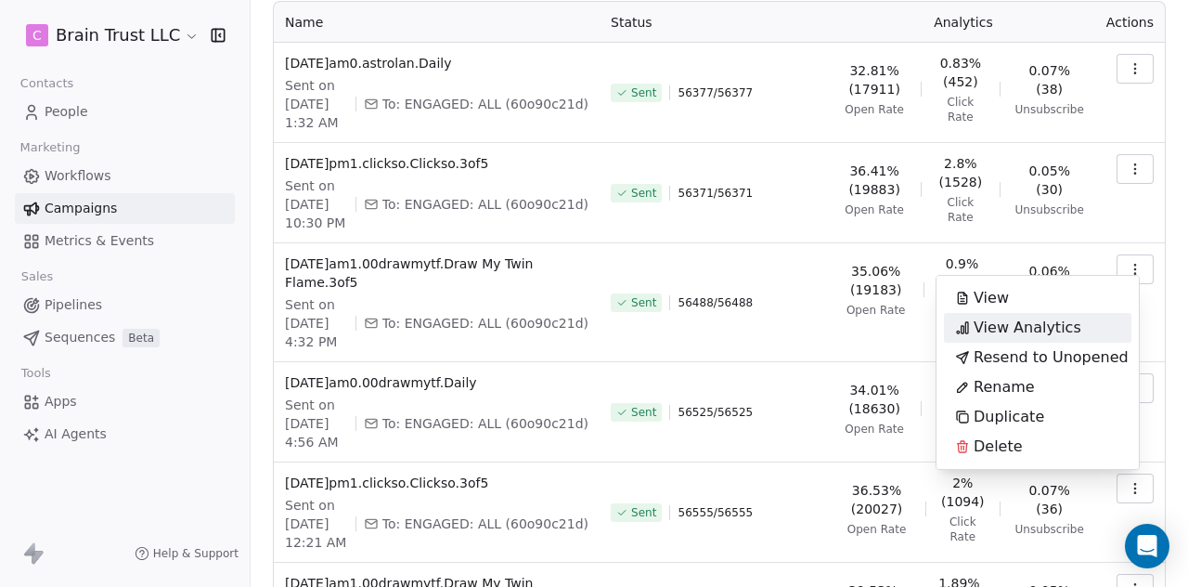
click at [982, 324] on span "View Analytics" at bounding box center [1028, 328] width 108 height 22
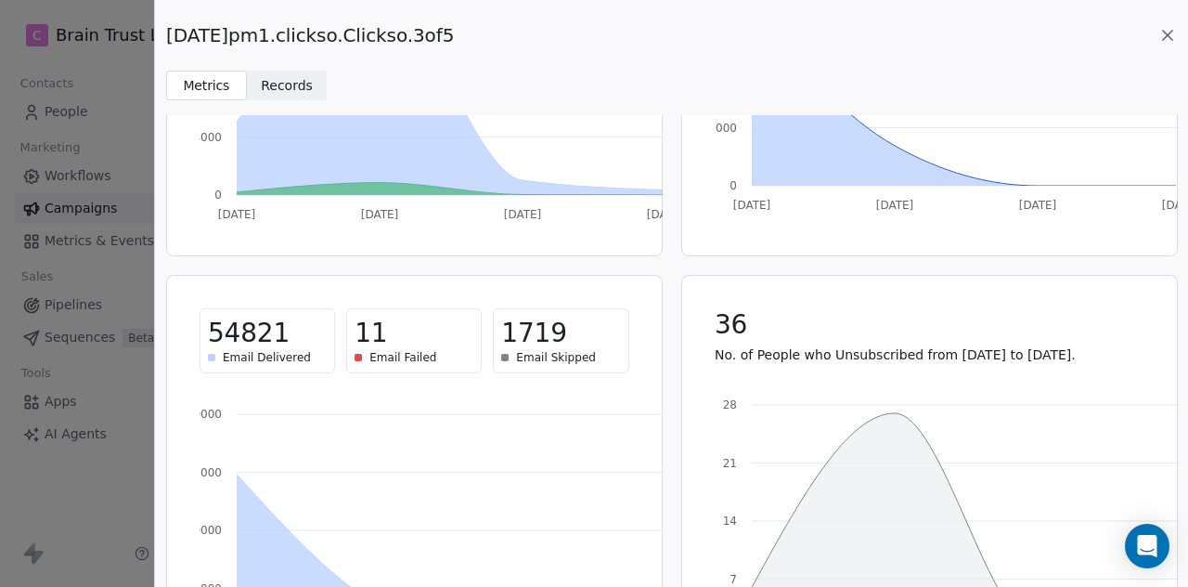
scroll to position [310, 0]
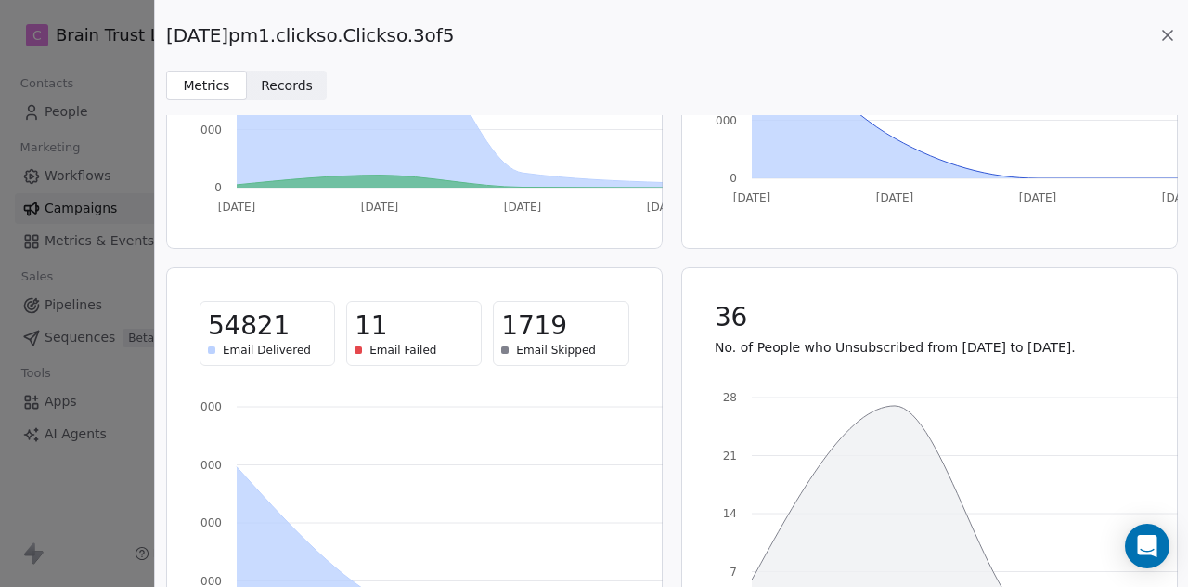
click at [1170, 27] on icon at bounding box center [1167, 35] width 19 height 19
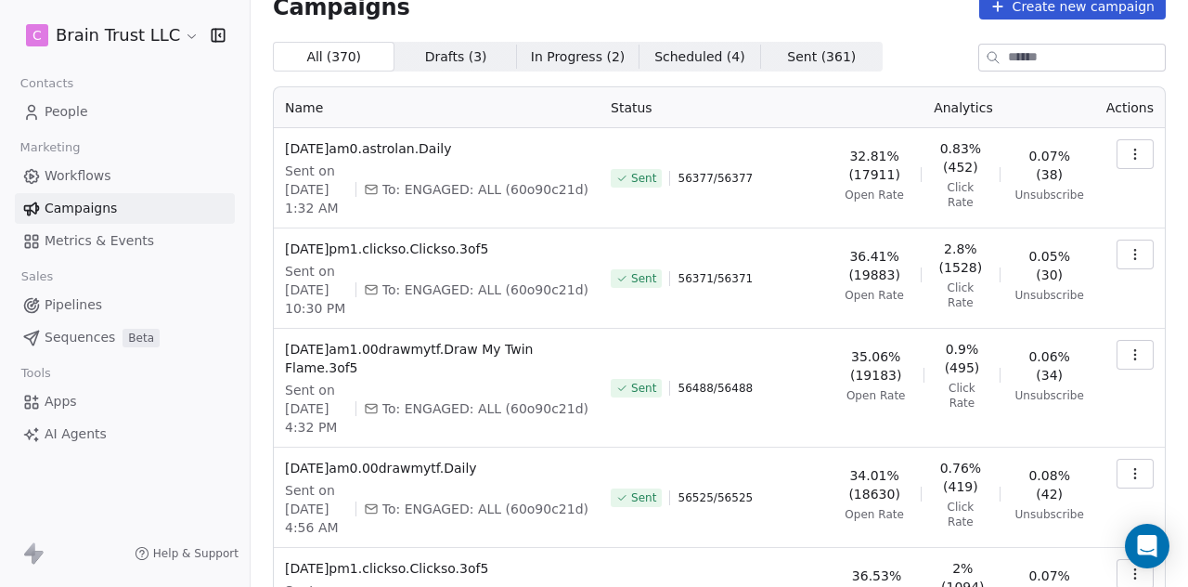
scroll to position [25, 0]
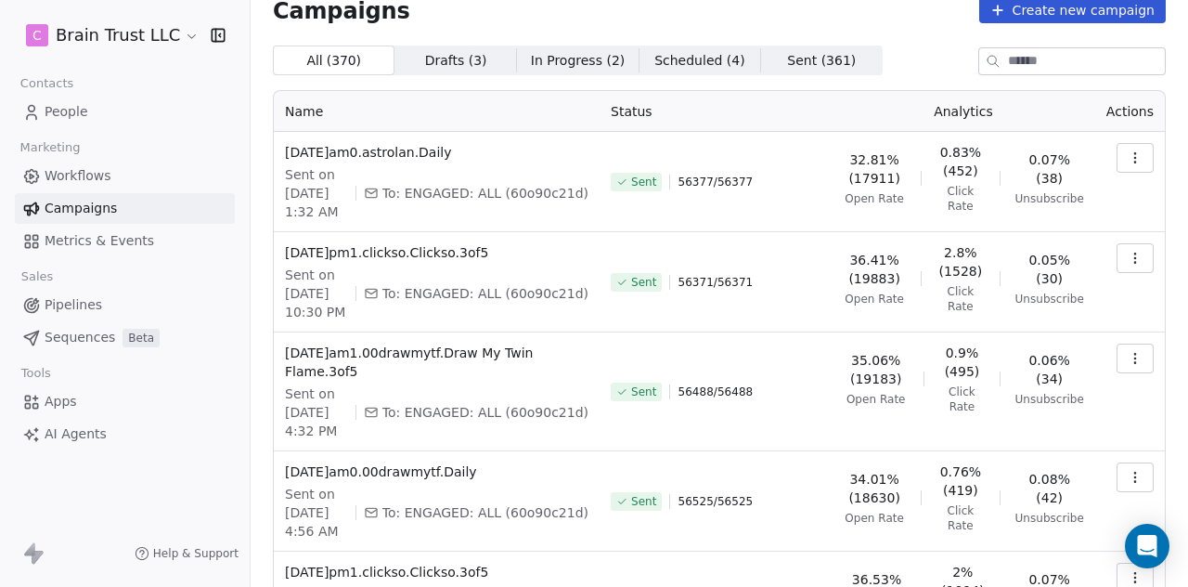
click at [1117, 481] on button "button" at bounding box center [1135, 477] width 37 height 30
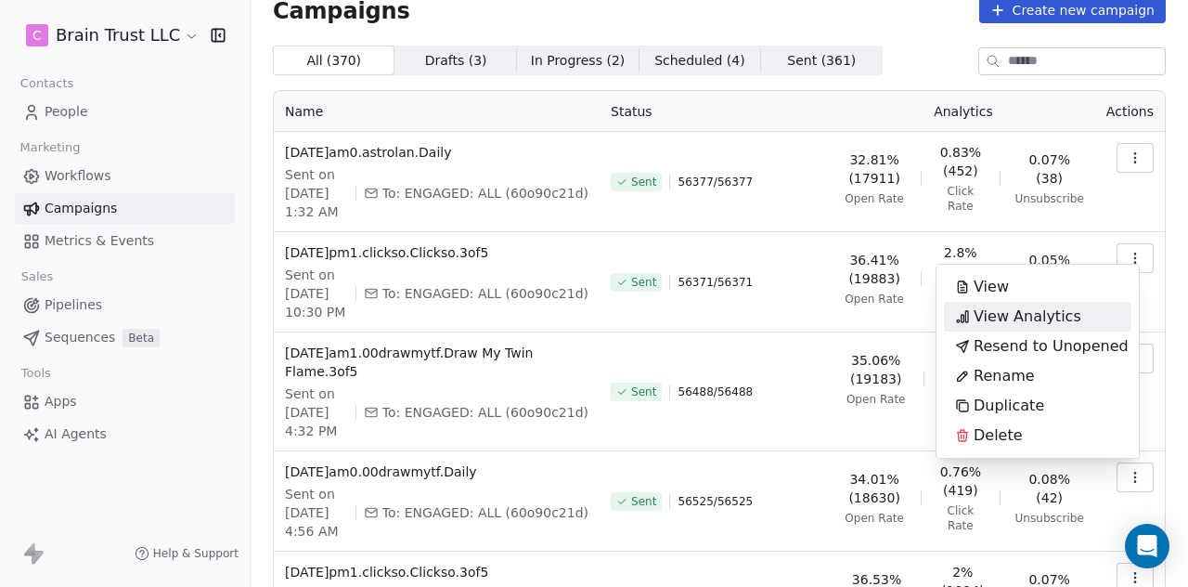
click at [1055, 319] on span "View Analytics" at bounding box center [1028, 316] width 108 height 22
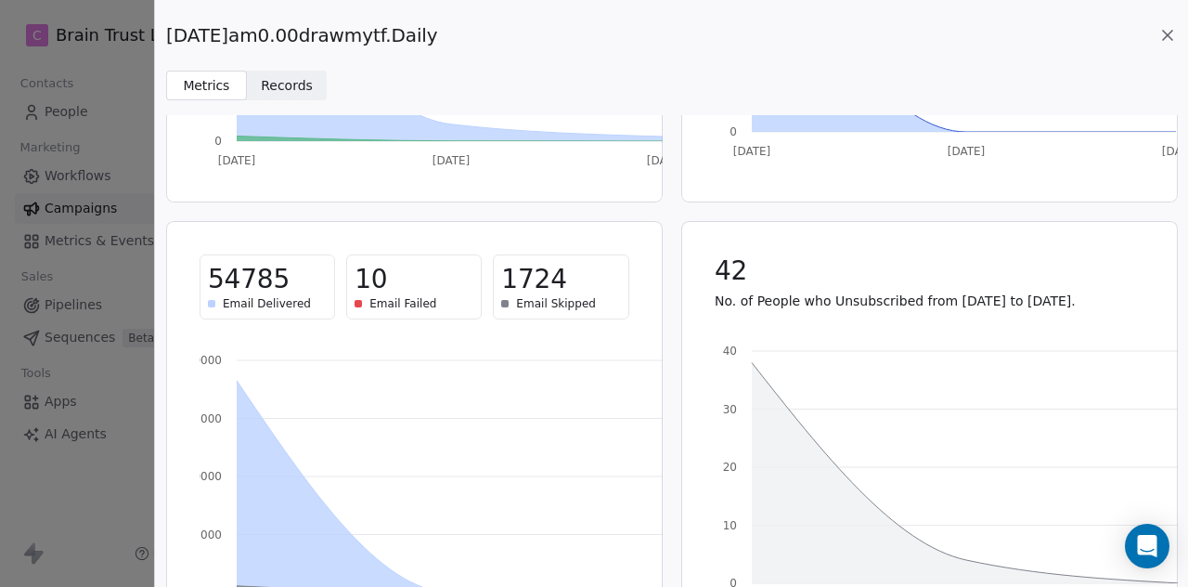
scroll to position [360, 0]
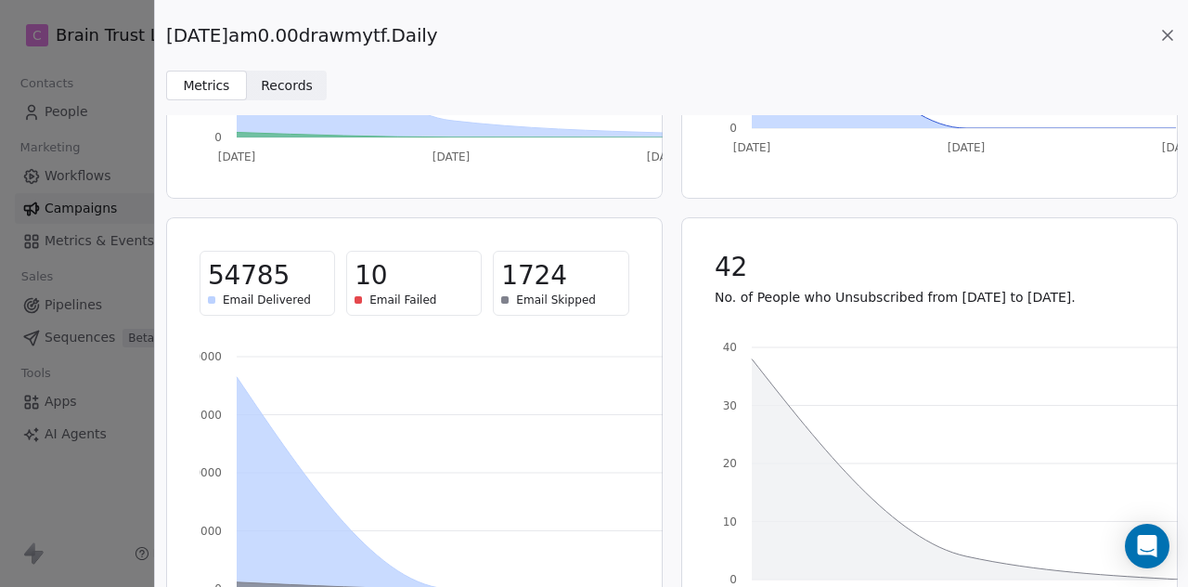
click at [1164, 36] on icon at bounding box center [1167, 35] width 19 height 19
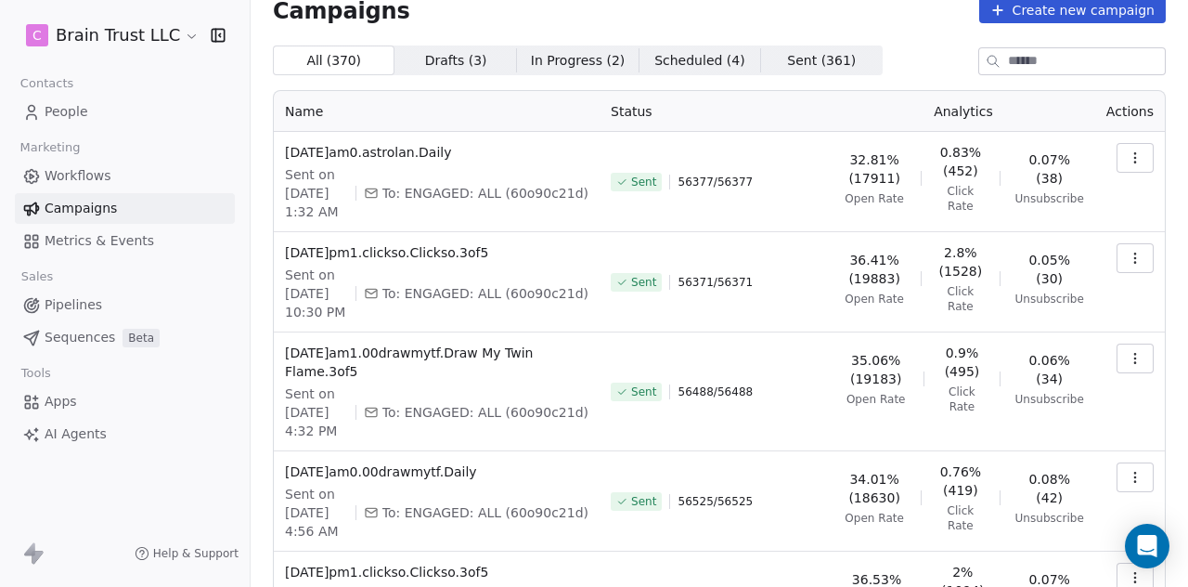
scroll to position [0, 0]
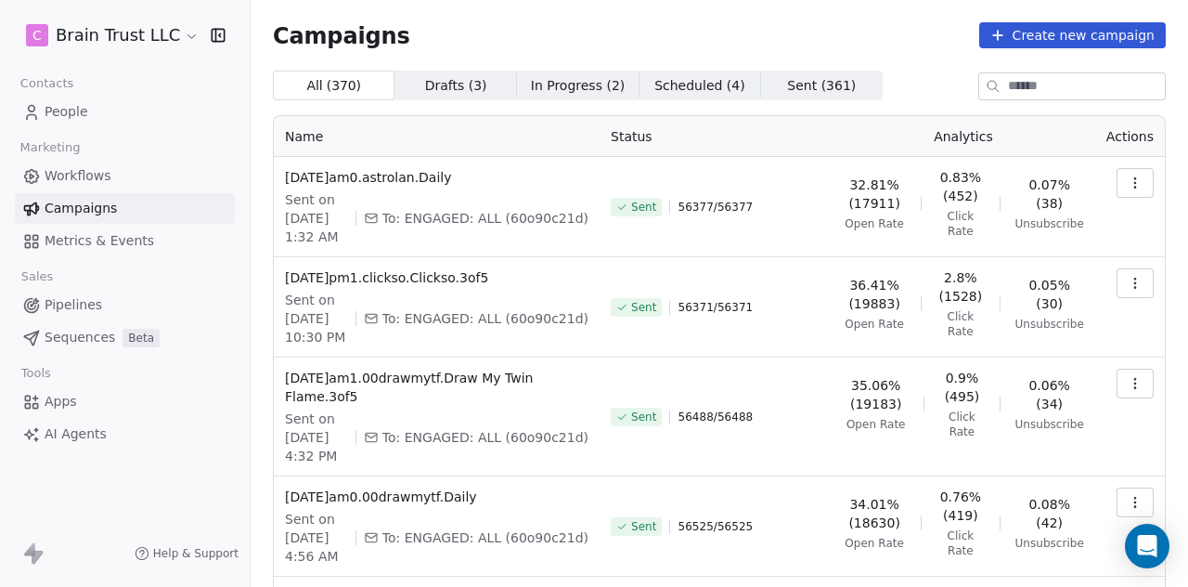
click at [1128, 385] on icon "button" at bounding box center [1135, 383] width 15 height 15
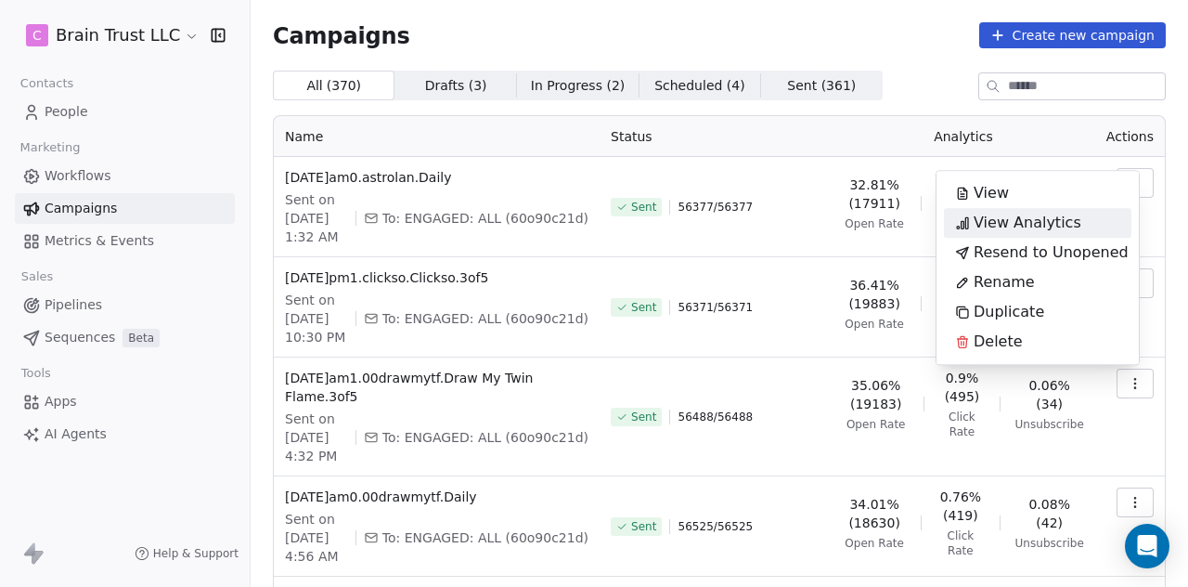
click at [1017, 212] on span "View Analytics" at bounding box center [1028, 223] width 108 height 22
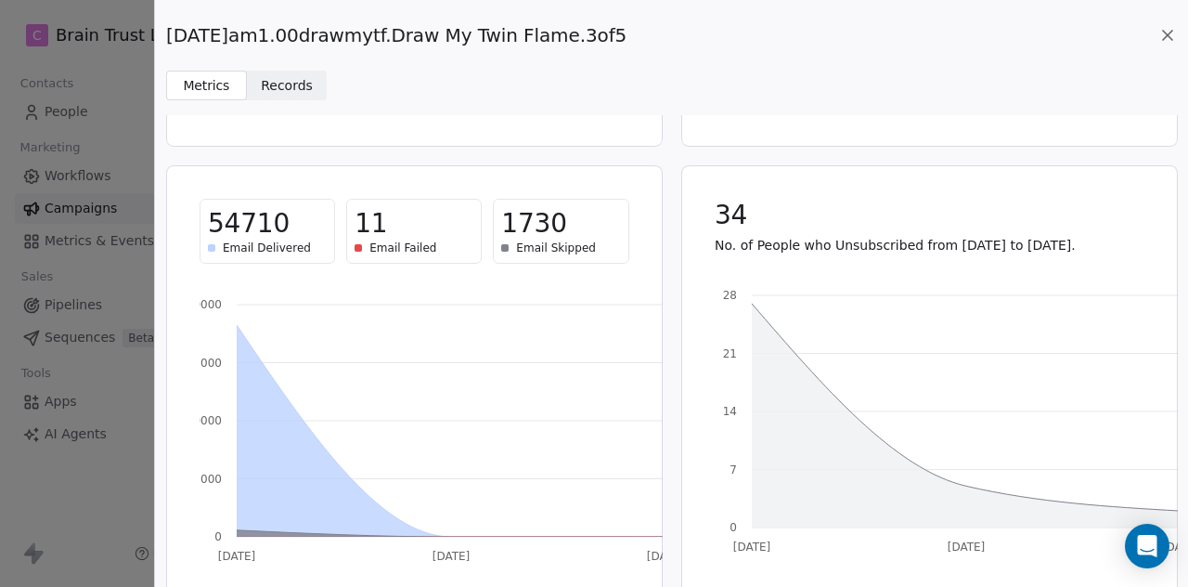
scroll to position [413, 0]
click at [1162, 32] on icon at bounding box center [1167, 35] width 19 height 19
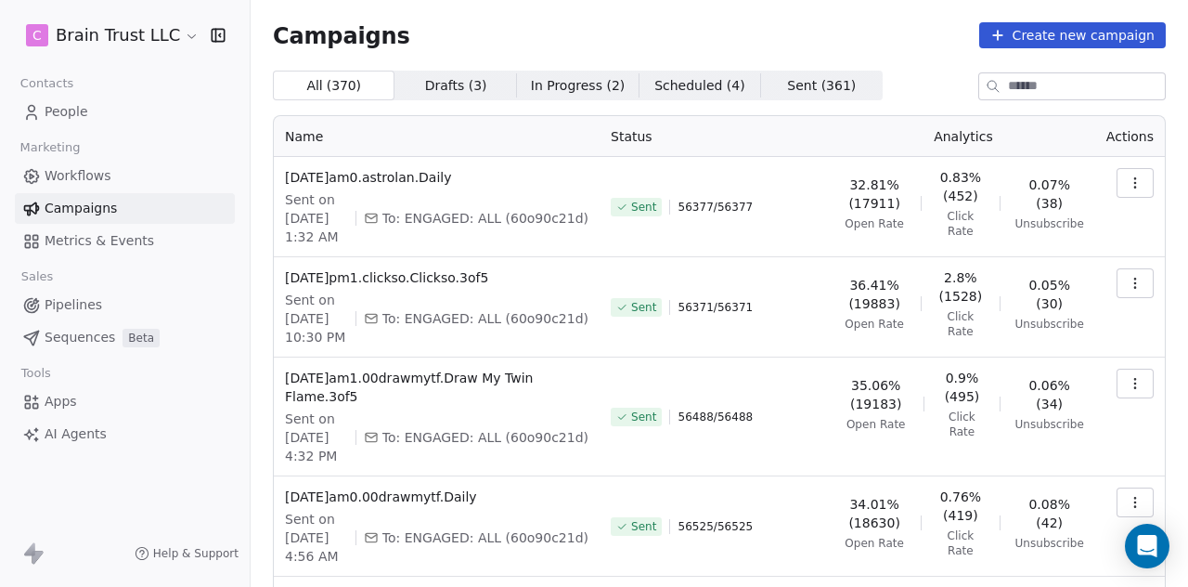
click at [1117, 290] on button "button" at bounding box center [1135, 283] width 37 height 30
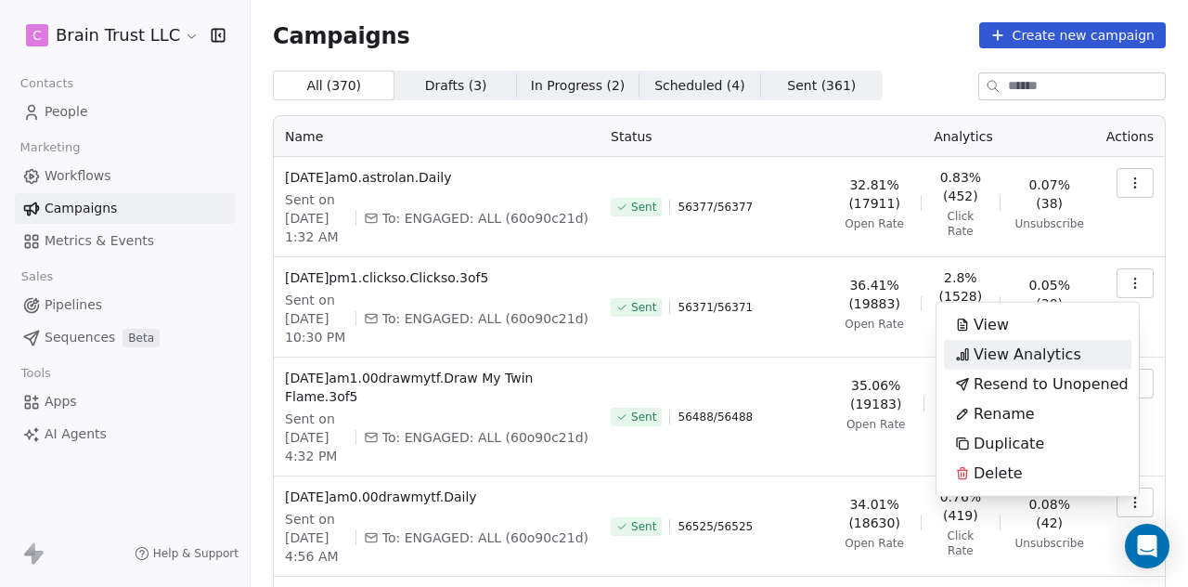
click at [1025, 351] on span "View Analytics" at bounding box center [1028, 354] width 108 height 22
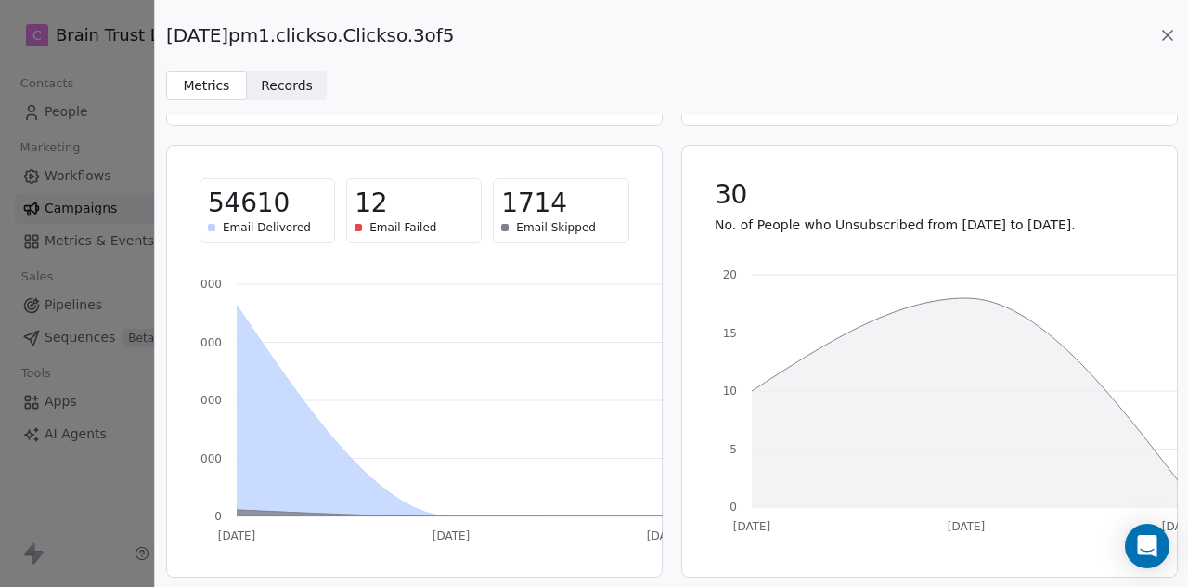
scroll to position [433, 0]
click at [1163, 38] on icon at bounding box center [1167, 35] width 19 height 19
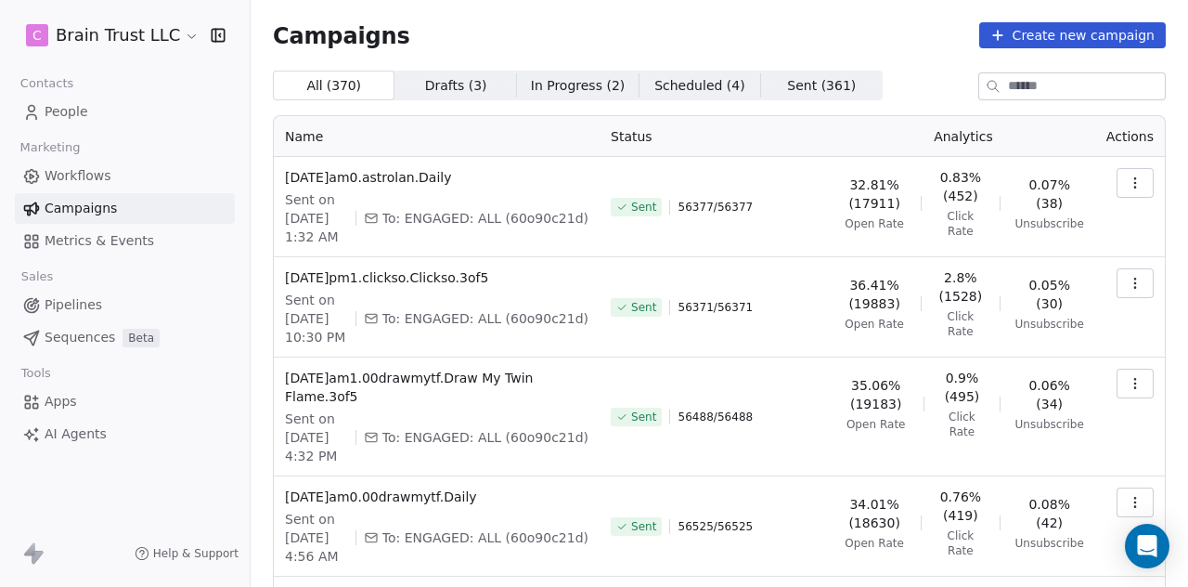
click at [1134, 187] on icon "button" at bounding box center [1134, 187] width 1 height 1
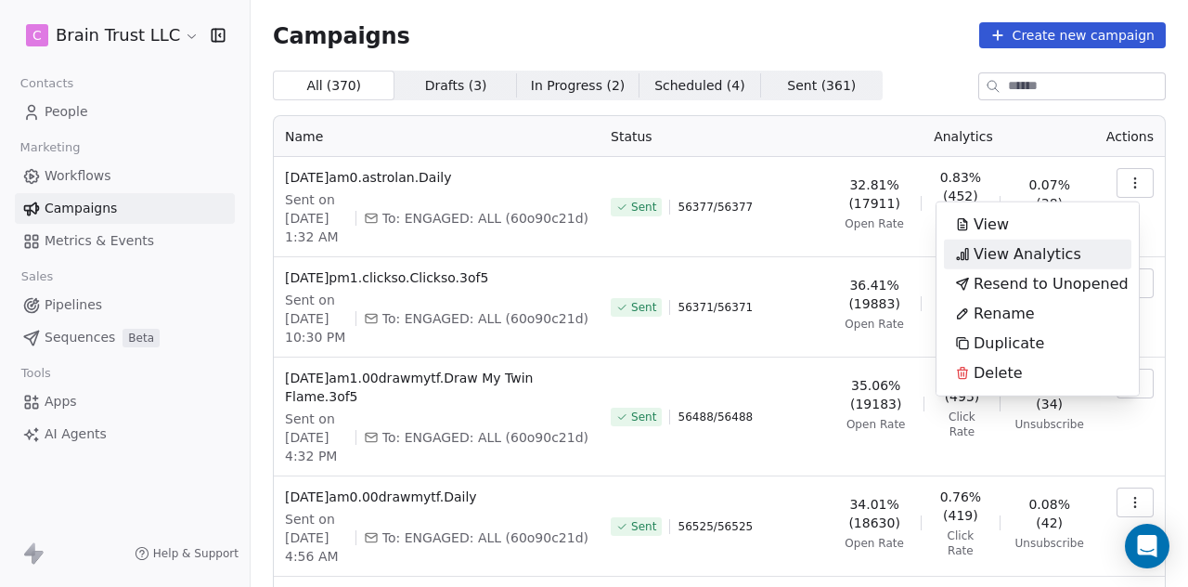
click at [1021, 250] on span "View Analytics" at bounding box center [1028, 254] width 108 height 22
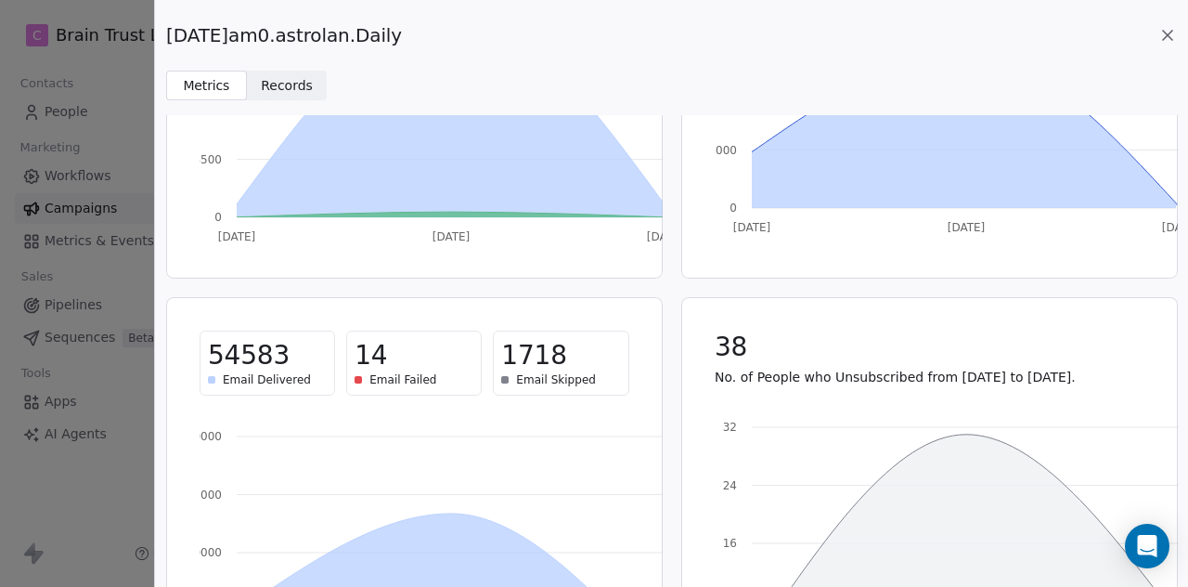
scroll to position [285, 0]
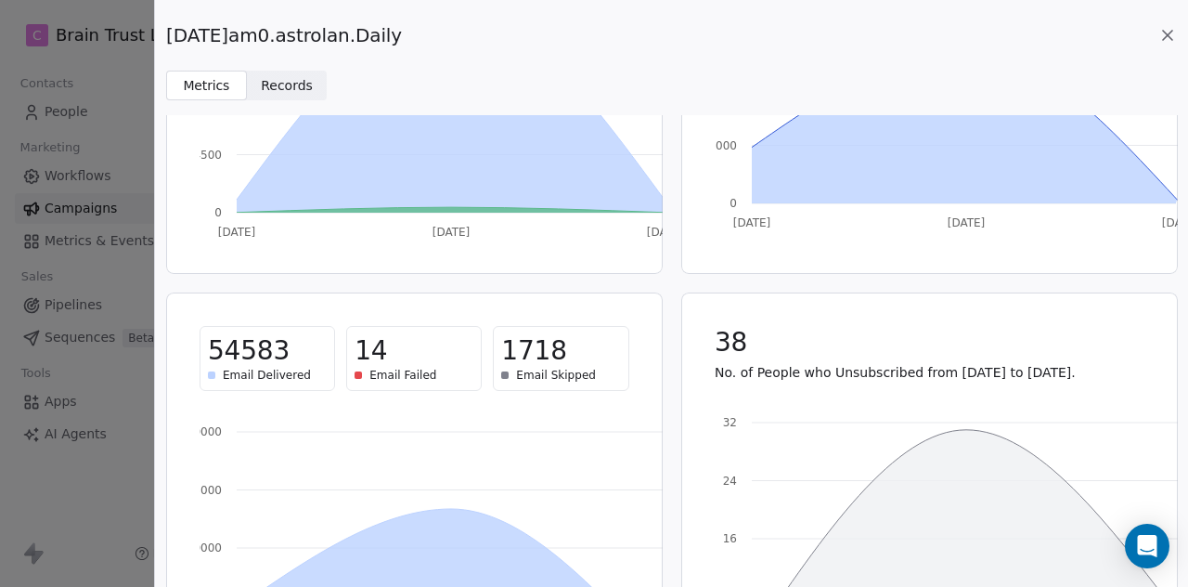
click at [1166, 39] on icon at bounding box center [1167, 35] width 19 height 19
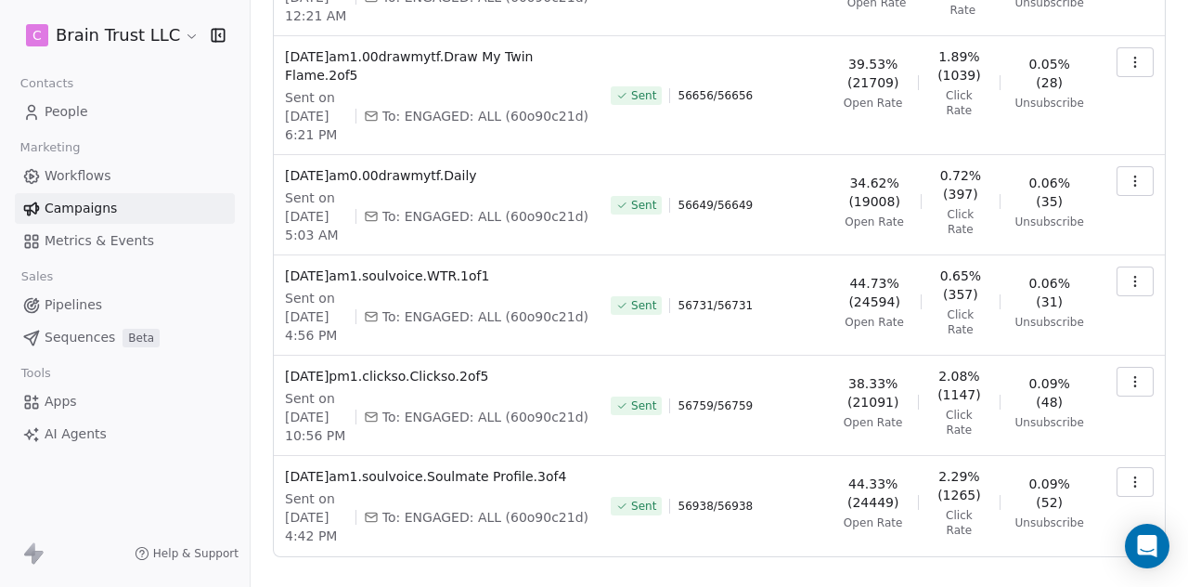
scroll to position [688, 0]
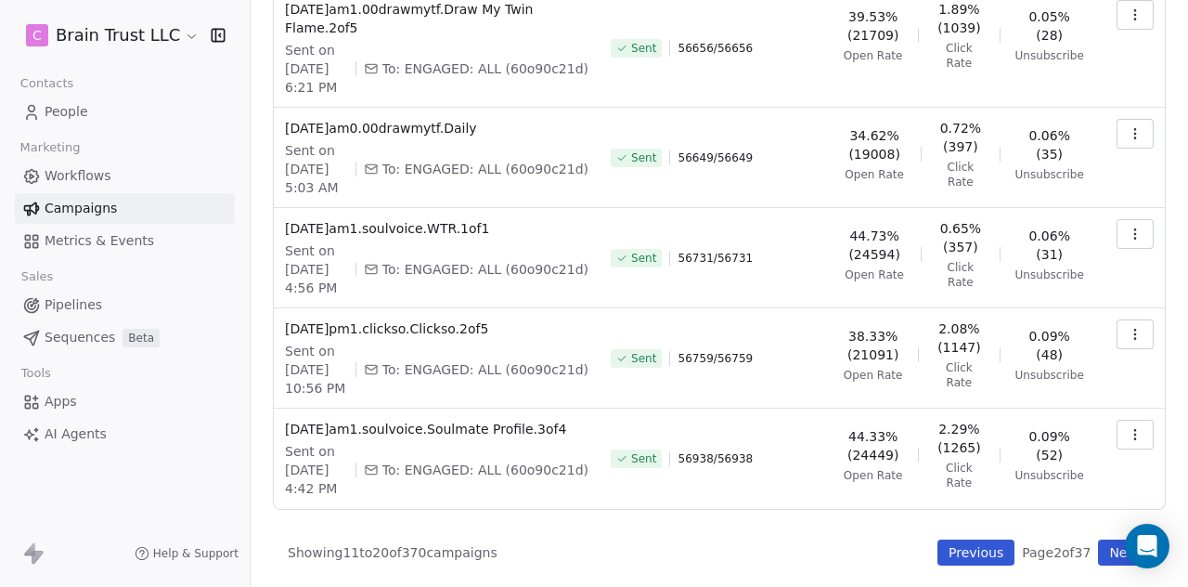
click at [965, 548] on button "Previous" at bounding box center [976, 552] width 77 height 26
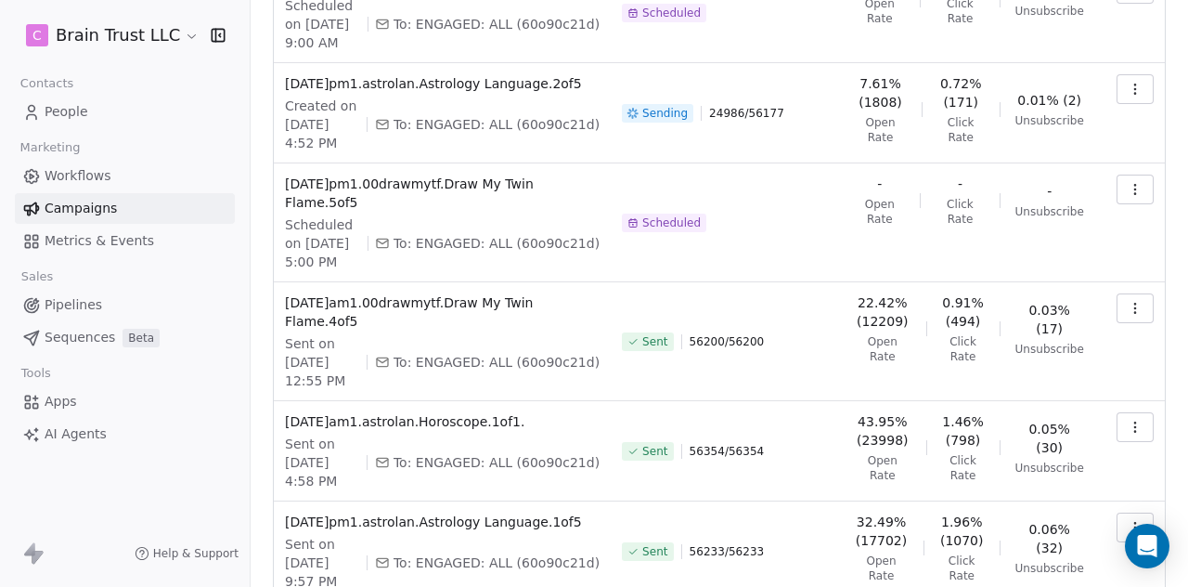
scroll to position [666, 0]
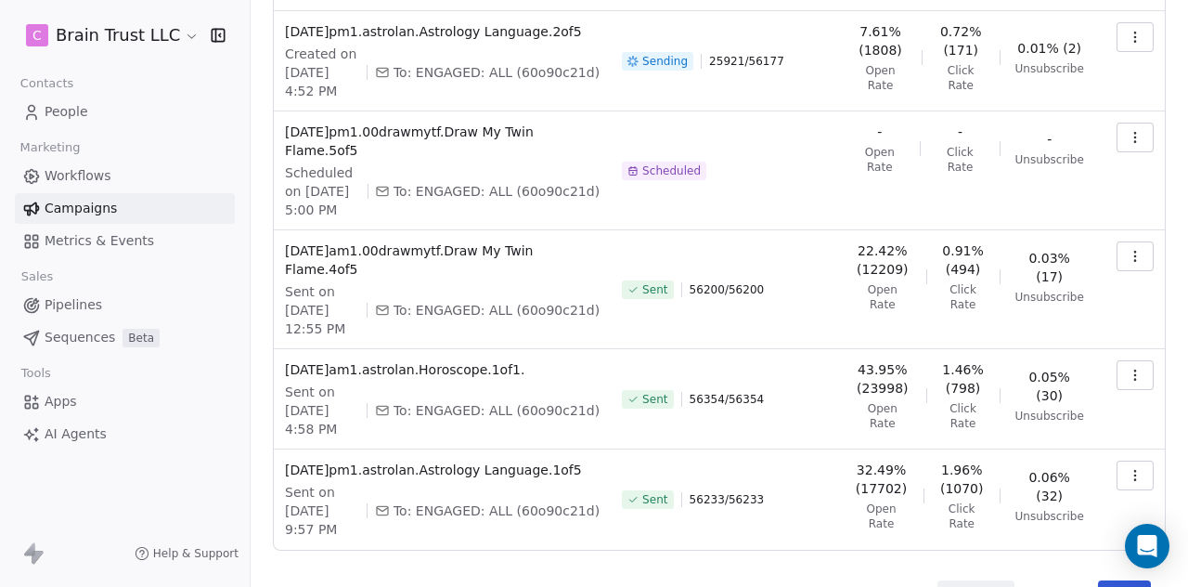
click at [1121, 460] on button "button" at bounding box center [1135, 475] width 37 height 30
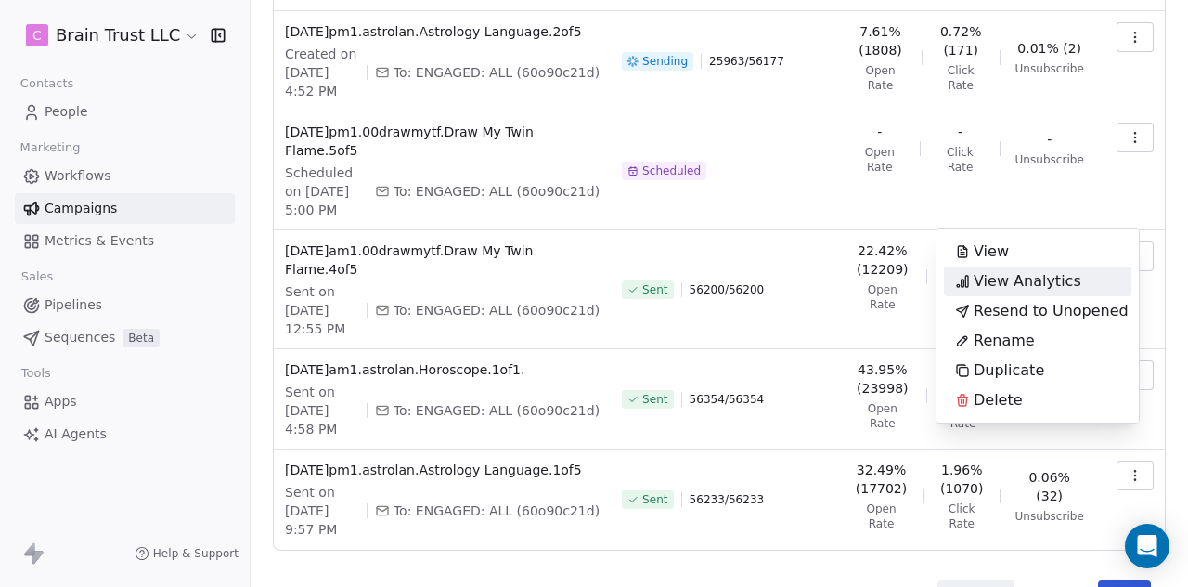
click at [1004, 281] on span "View Analytics" at bounding box center [1028, 281] width 108 height 22
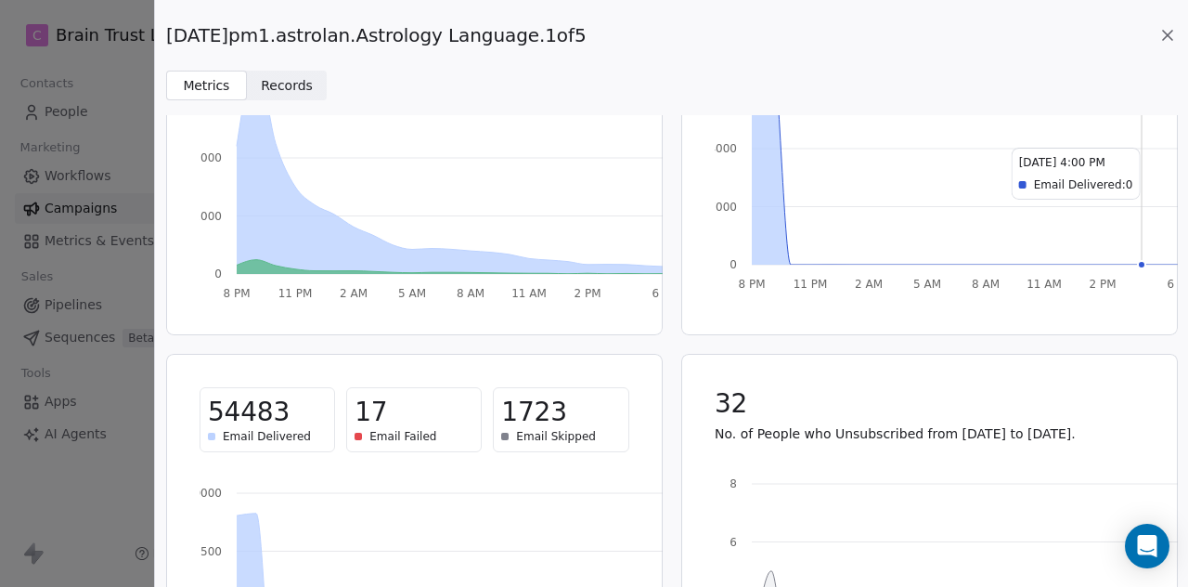
scroll to position [225, 0]
click at [1164, 32] on icon at bounding box center [1167, 35] width 9 height 9
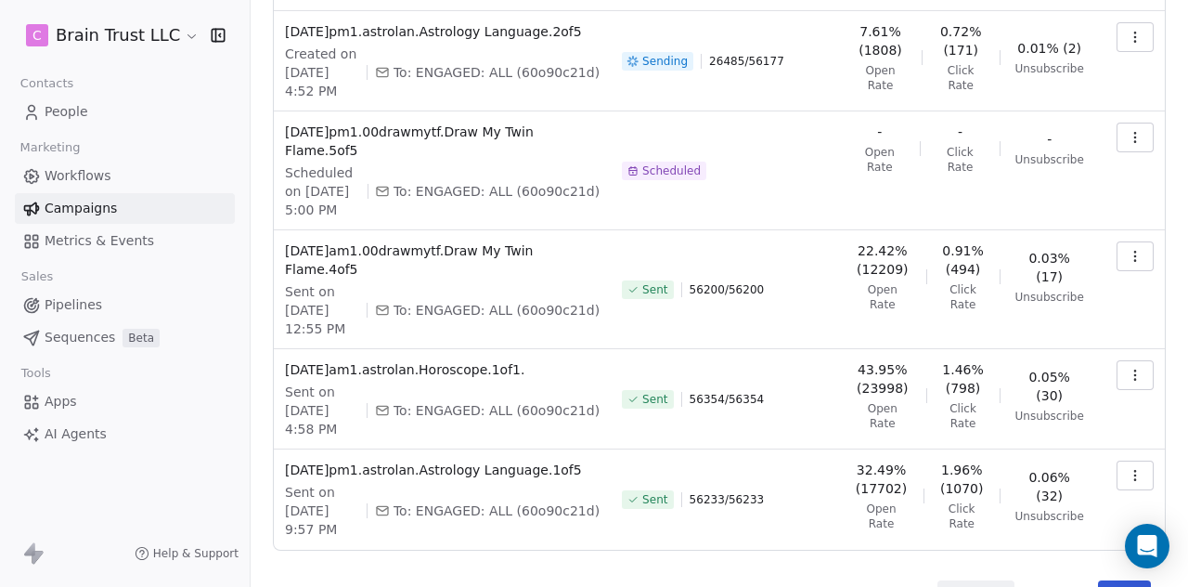
click at [1127, 360] on button "button" at bounding box center [1135, 375] width 37 height 30
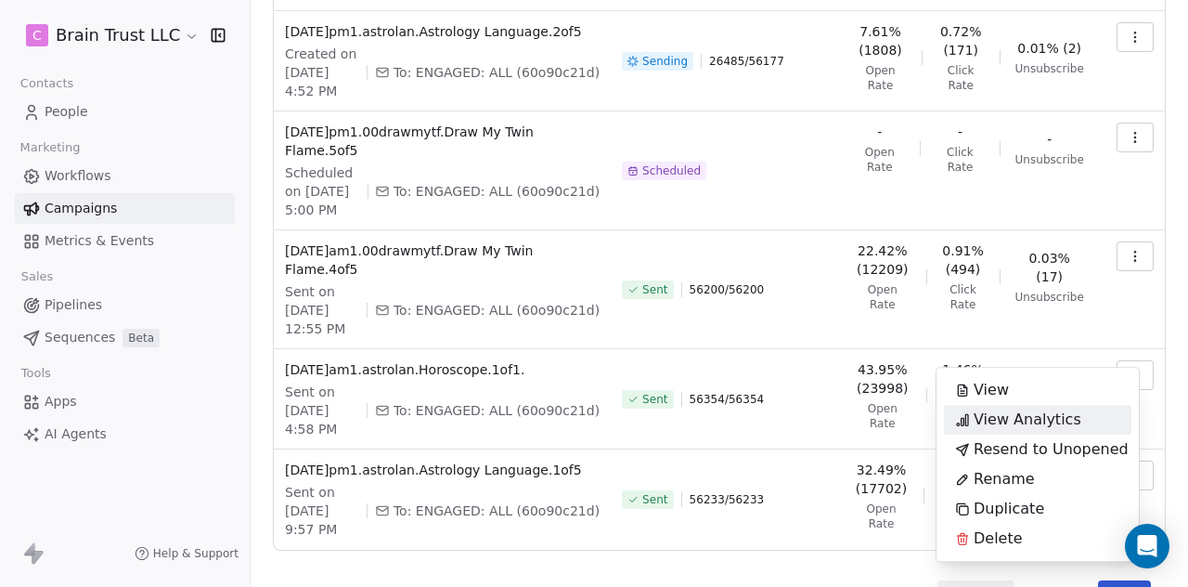
click at [1028, 426] on span "View Analytics" at bounding box center [1028, 419] width 108 height 22
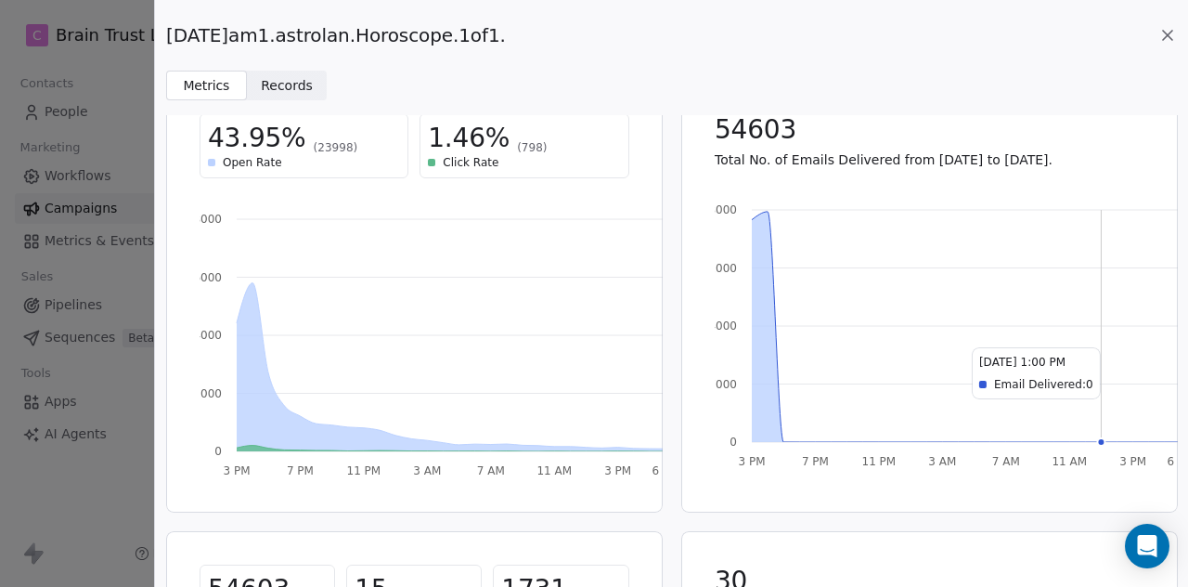
scroll to position [0, 0]
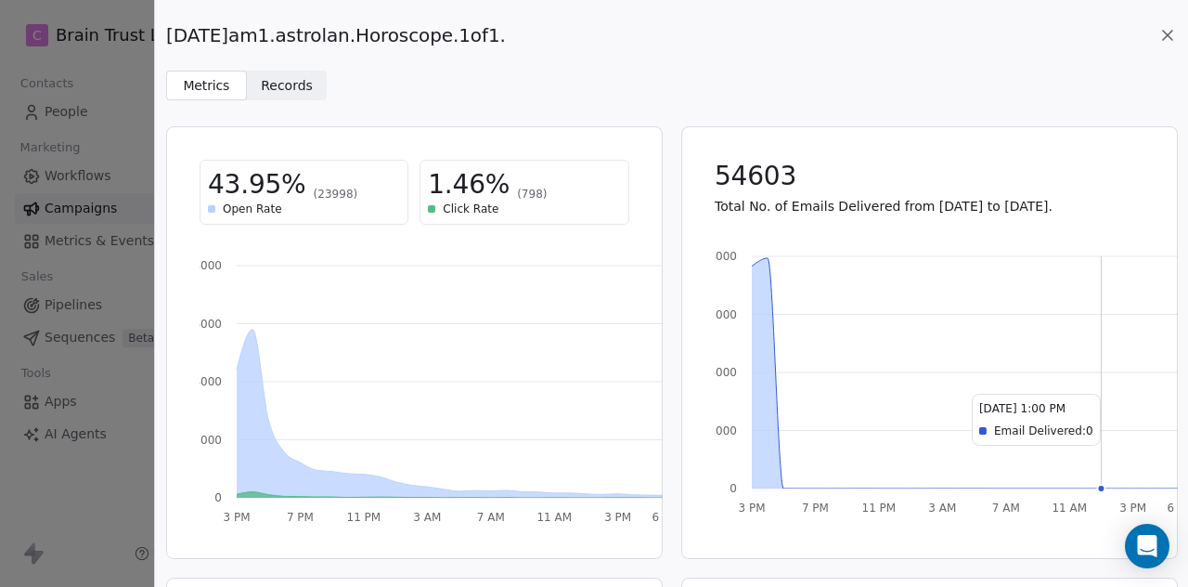
click at [1176, 36] on icon at bounding box center [1167, 35] width 19 height 19
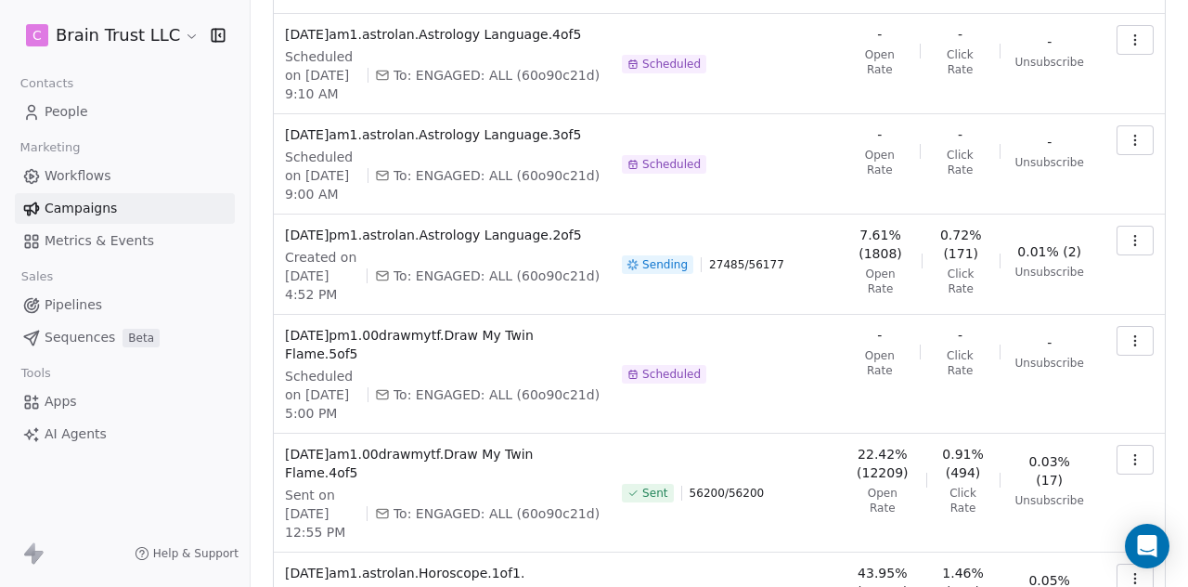
scroll to position [460, 0]
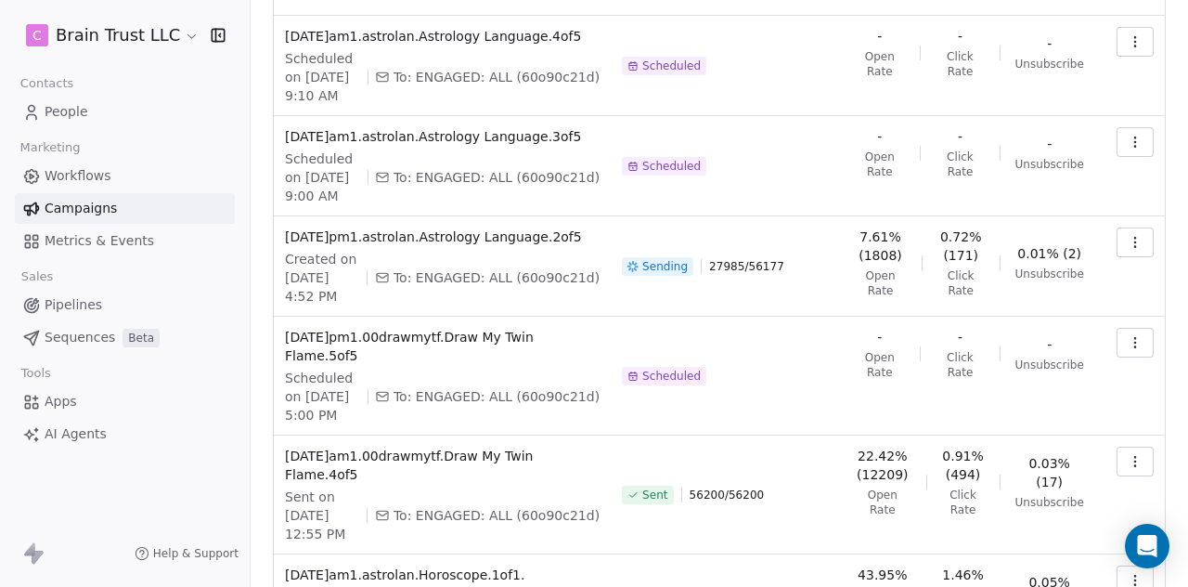
click at [1132, 462] on button "button" at bounding box center [1135, 461] width 37 height 30
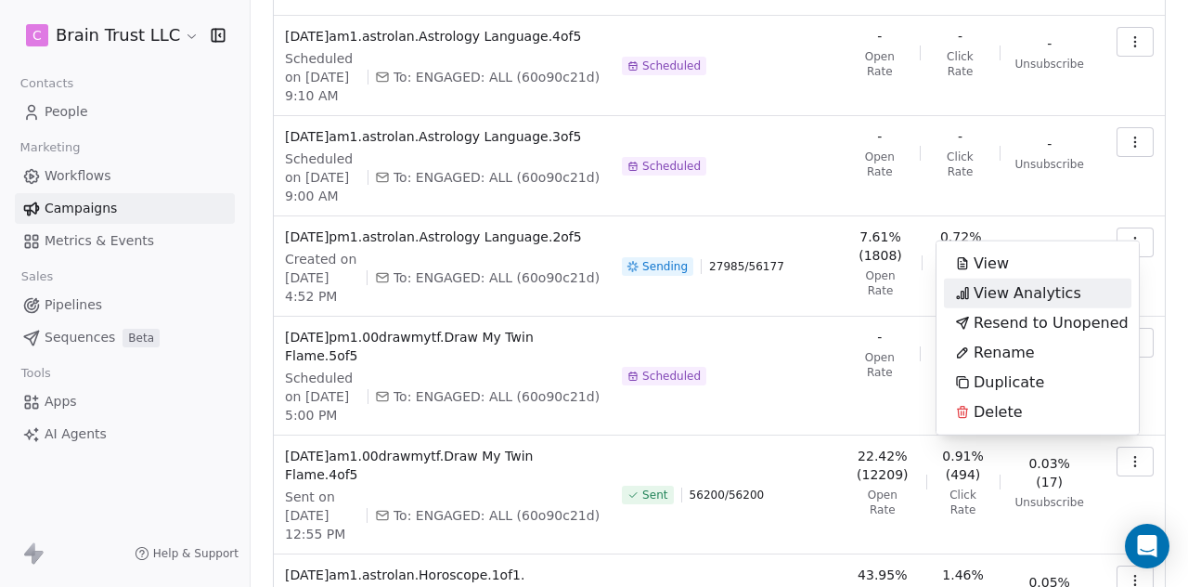
click at [1056, 300] on span "View Analytics" at bounding box center [1028, 293] width 108 height 22
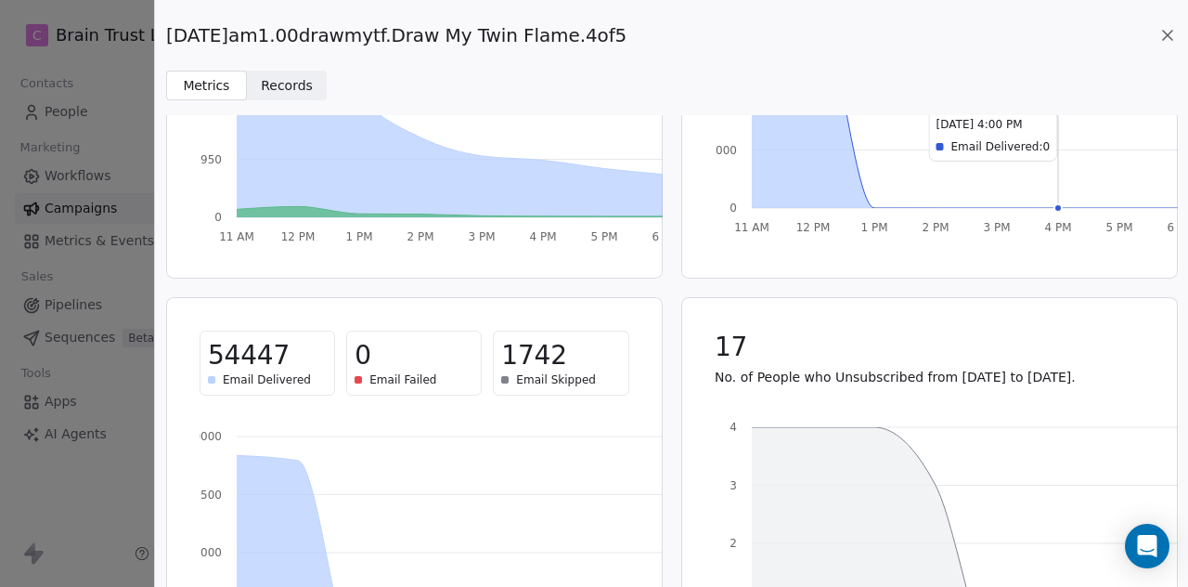
scroll to position [288, 0]
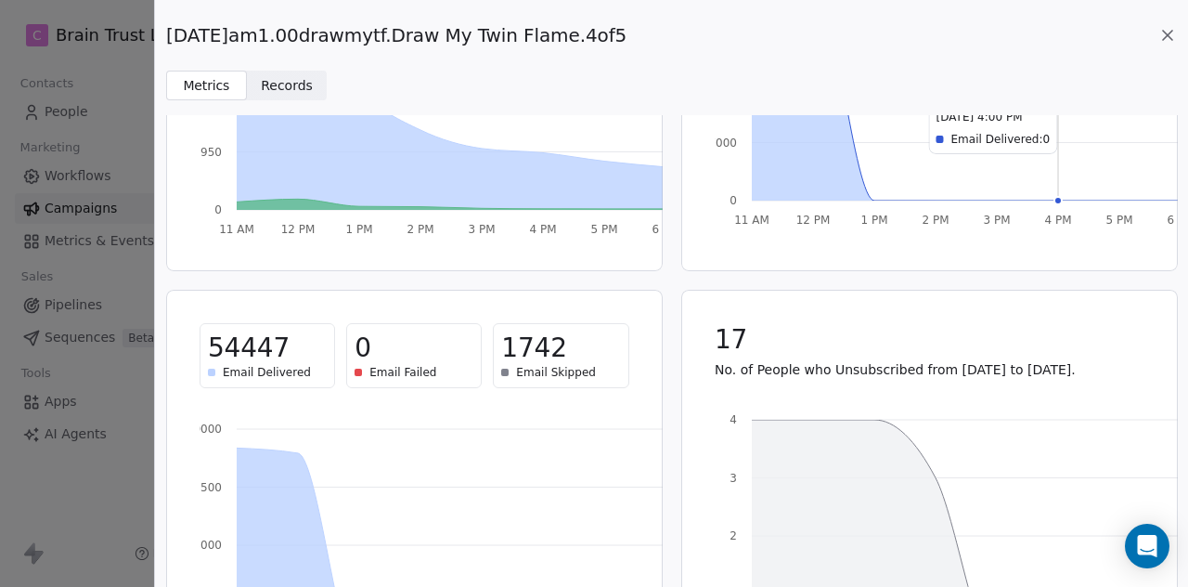
click at [1166, 36] on icon at bounding box center [1167, 35] width 9 height 9
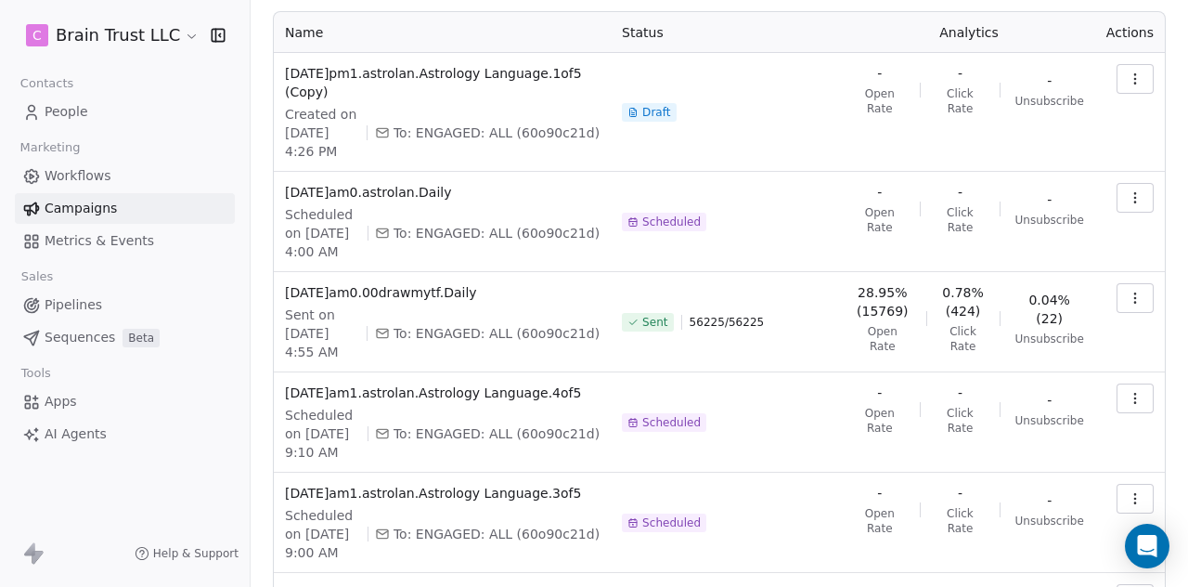
scroll to position [89, 0]
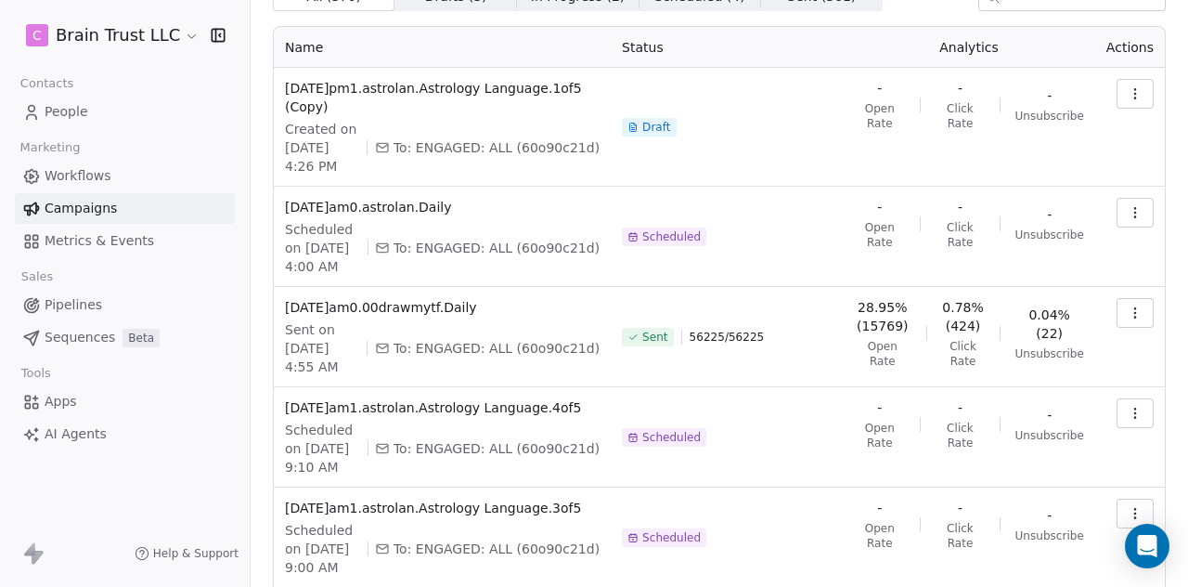
click at [1128, 312] on icon "button" at bounding box center [1135, 312] width 15 height 15
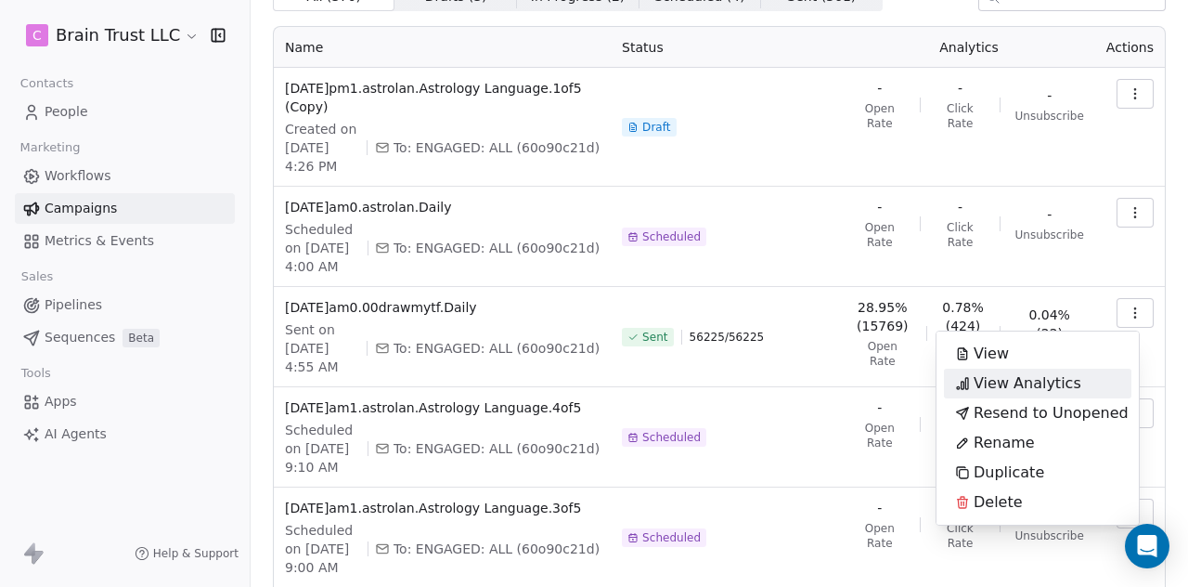
click at [1050, 385] on span "View Analytics" at bounding box center [1028, 383] width 108 height 22
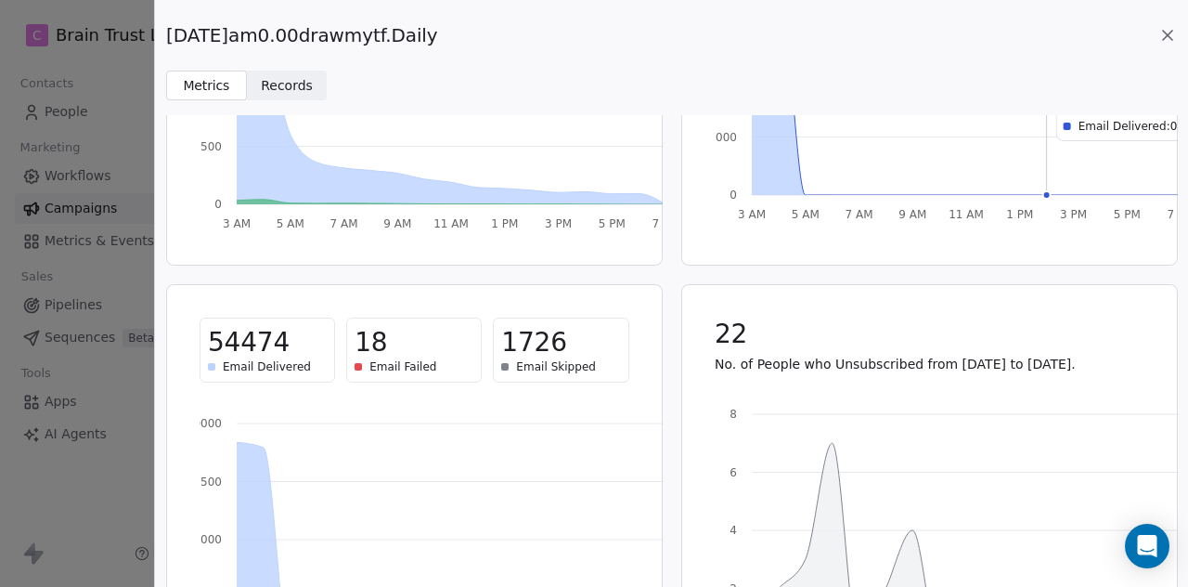
scroll to position [297, 0]
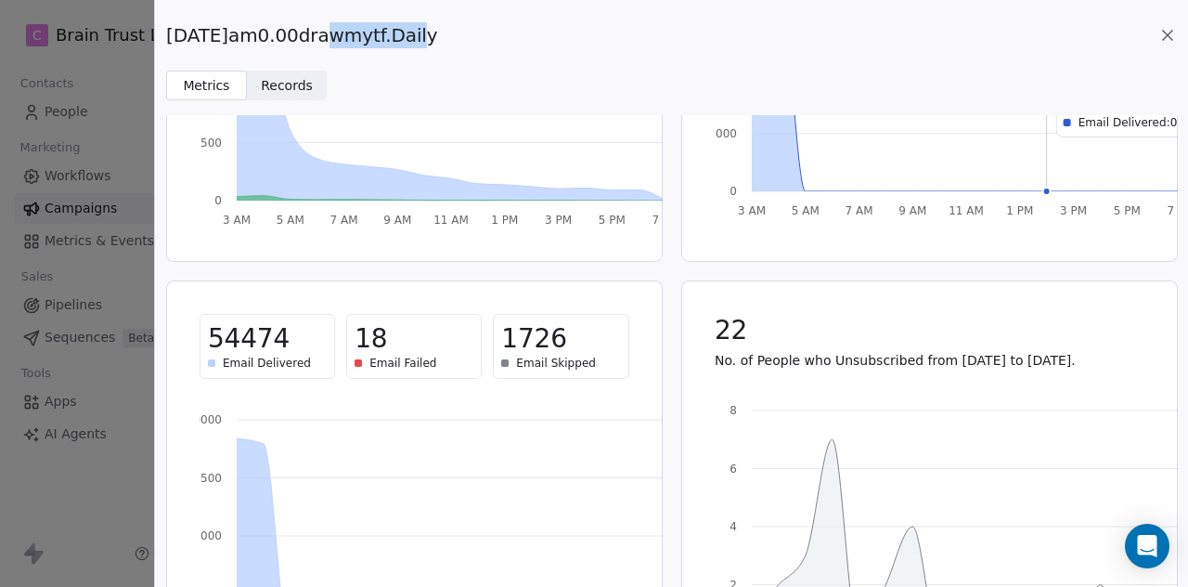
drag, startPoint x: 405, startPoint y: 38, endPoint x: 304, endPoint y: 41, distance: 101.2
click at [304, 41] on span "[DATE]am0.00drawmytf.Daily" at bounding box center [302, 35] width 272 height 26
copy span "00drawmytf"
click at [1173, 33] on icon at bounding box center [1167, 35] width 19 height 19
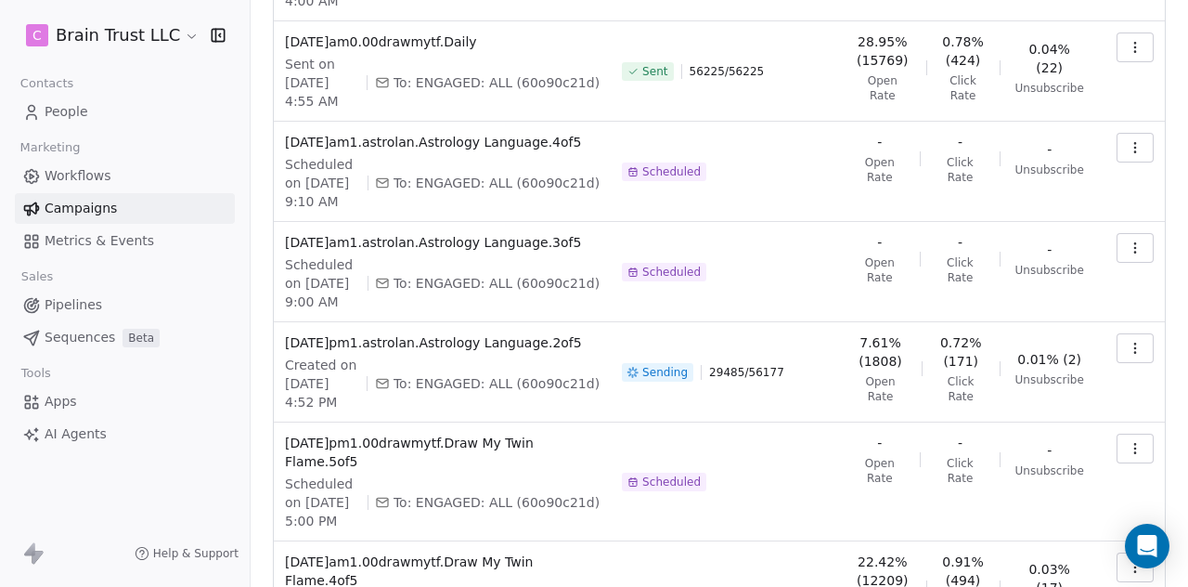
scroll to position [356, 0]
